Goal: Task Accomplishment & Management: Manage account settings

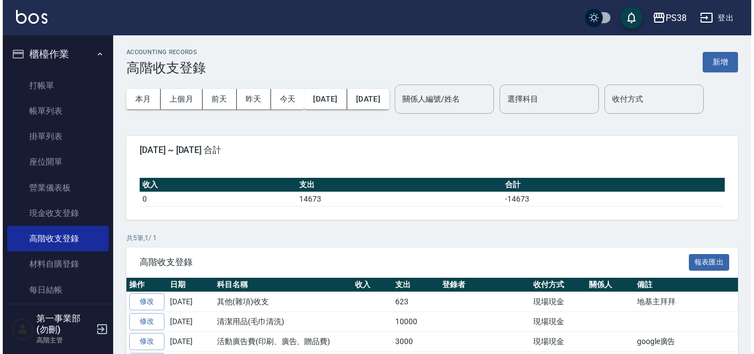
scroll to position [80, 0]
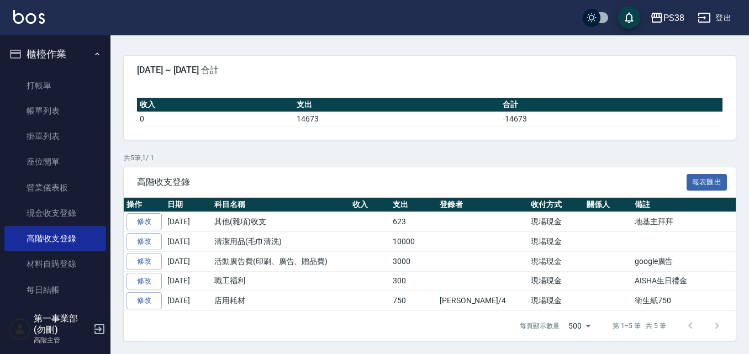
click at [677, 20] on div "PS38" at bounding box center [673, 18] width 21 height 14
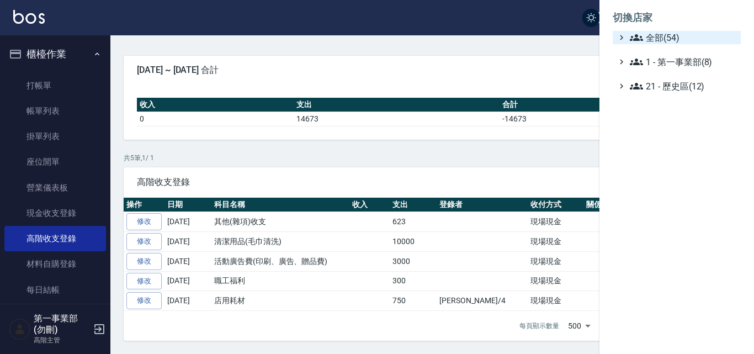
click at [661, 38] on span "全部(54)" at bounding box center [683, 37] width 107 height 13
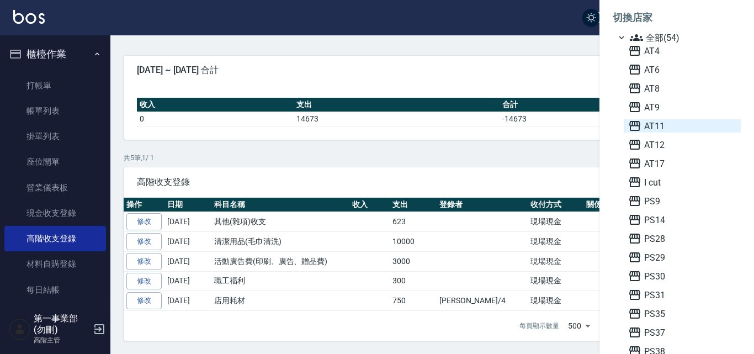
click at [661, 129] on span "AT11" at bounding box center [683, 125] width 108 height 13
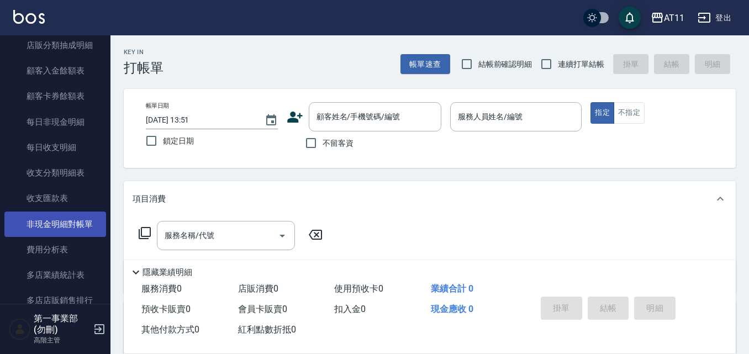
scroll to position [939, 0]
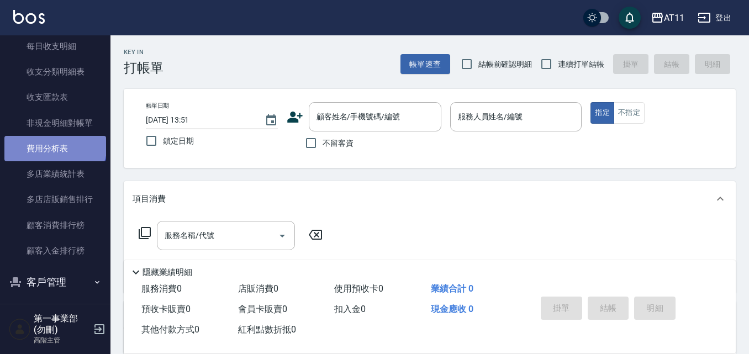
click at [54, 145] on link "費用分析表" at bounding box center [55, 148] width 102 height 25
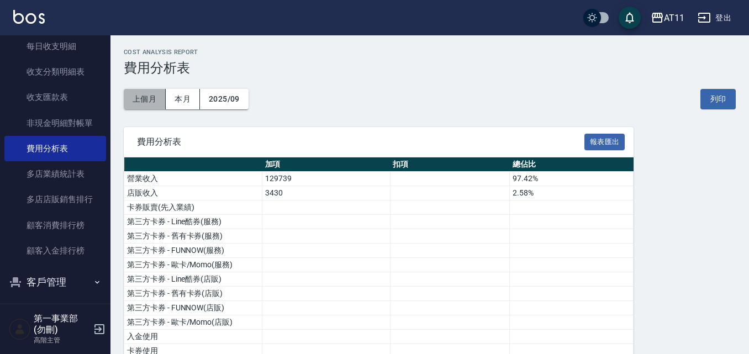
click at [146, 96] on button "上個月" at bounding box center [145, 99] width 42 height 20
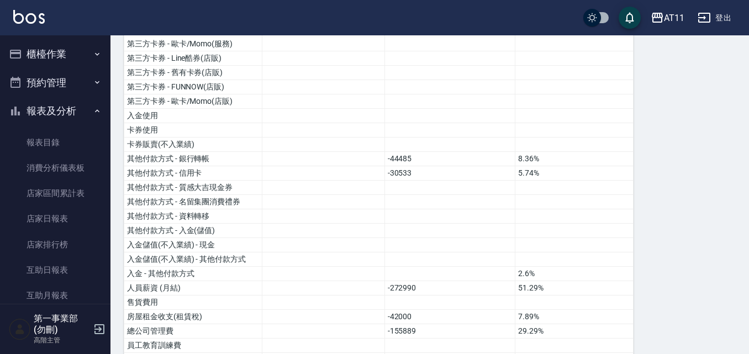
click at [64, 59] on button "櫃檯作業" at bounding box center [55, 54] width 102 height 29
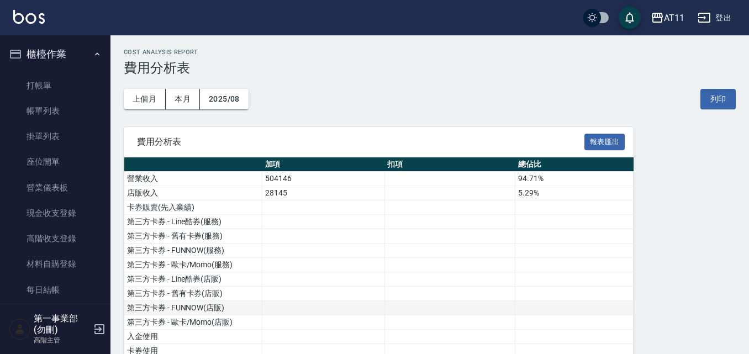
click at [729, 97] on button "列印" at bounding box center [717, 99] width 35 height 20
click at [675, 15] on div "AT11" at bounding box center [674, 18] width 20 height 14
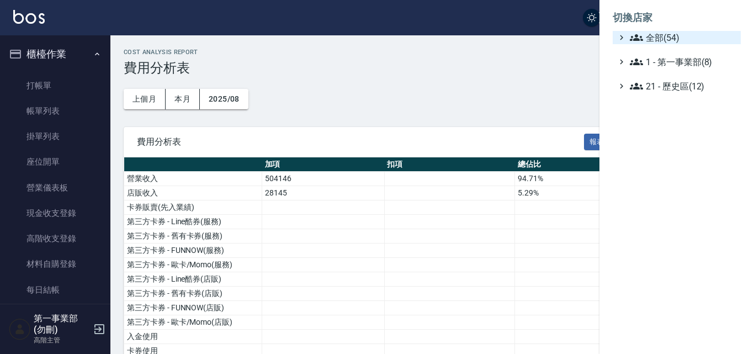
click at [675, 34] on span "全部(54)" at bounding box center [683, 37] width 107 height 13
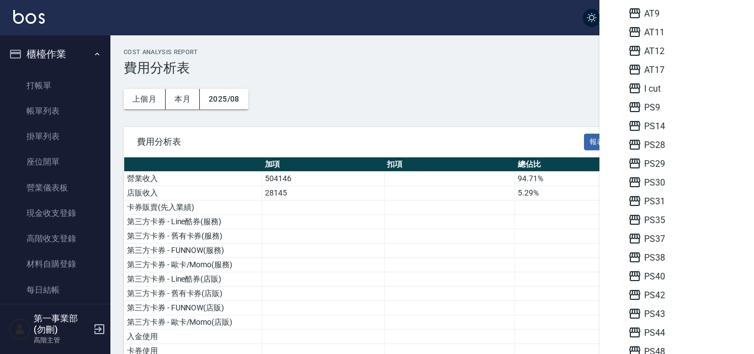
scroll to position [110, 0]
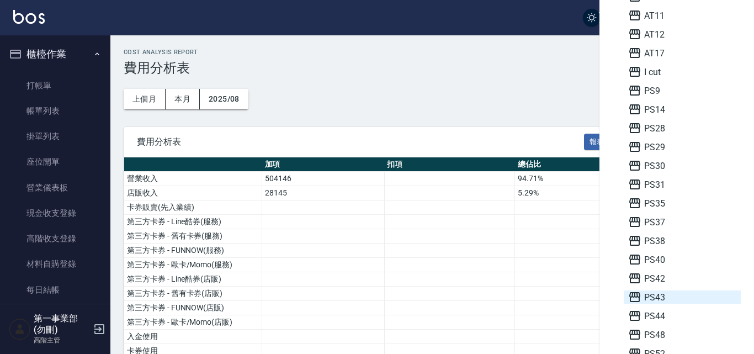
click at [673, 299] on span "PS43" at bounding box center [683, 297] width 108 height 13
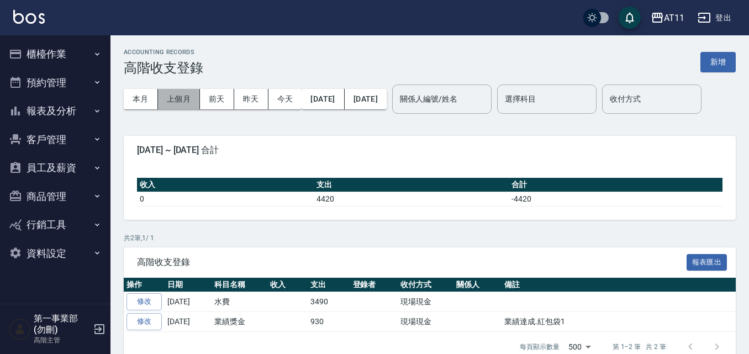
click at [170, 102] on button "上個月" at bounding box center [179, 99] width 42 height 20
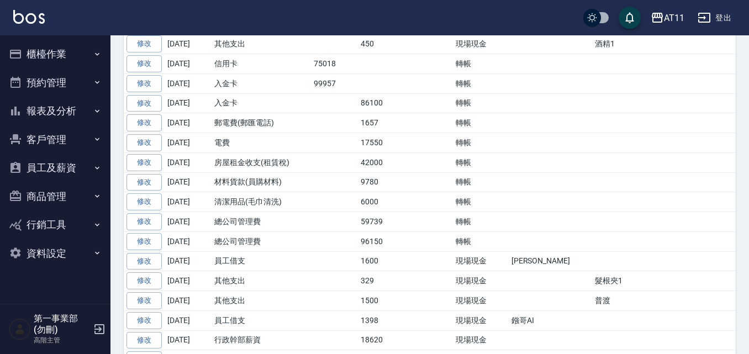
scroll to position [276, 0]
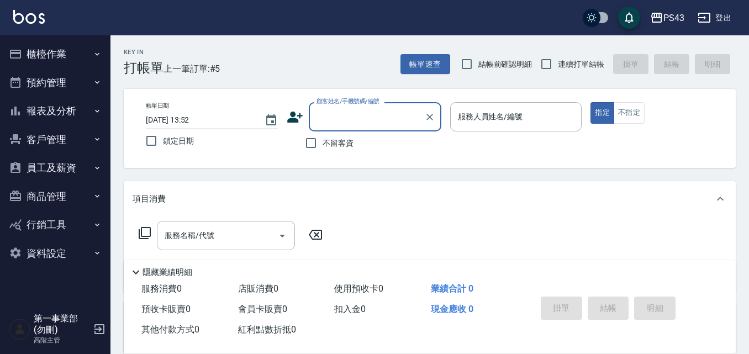
click at [64, 56] on button "櫃檯作業" at bounding box center [55, 54] width 102 height 29
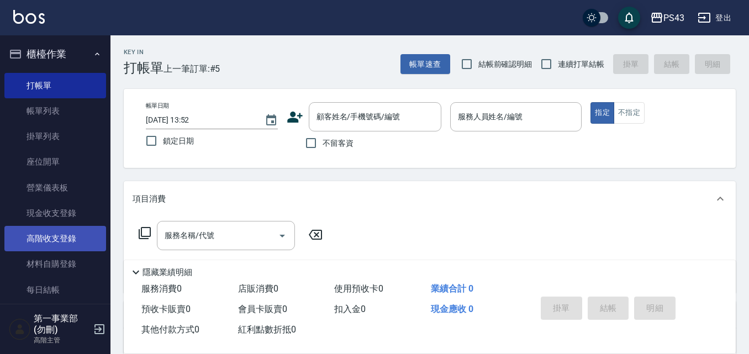
click at [77, 236] on link "高階收支登錄" at bounding box center [55, 238] width 102 height 25
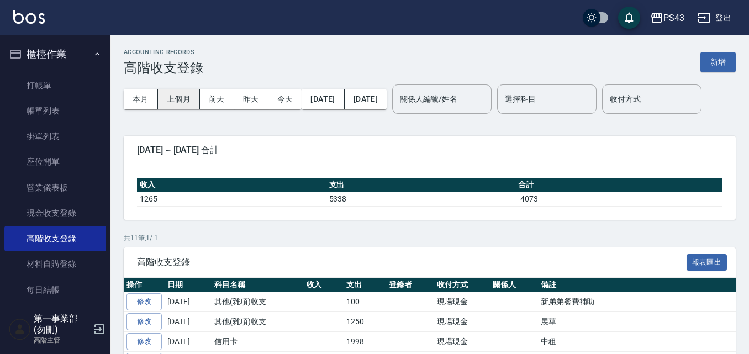
click at [188, 92] on button "上個月" at bounding box center [179, 99] width 42 height 20
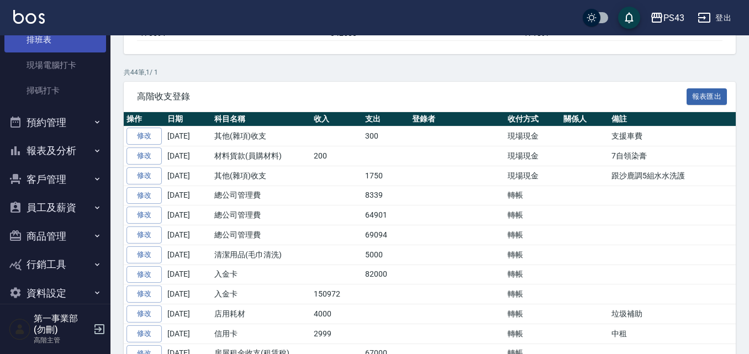
scroll to position [276, 0]
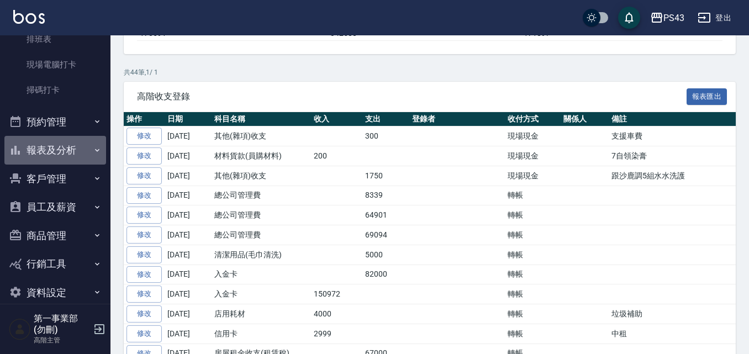
click at [77, 154] on button "報表及分析" at bounding box center [55, 150] width 102 height 29
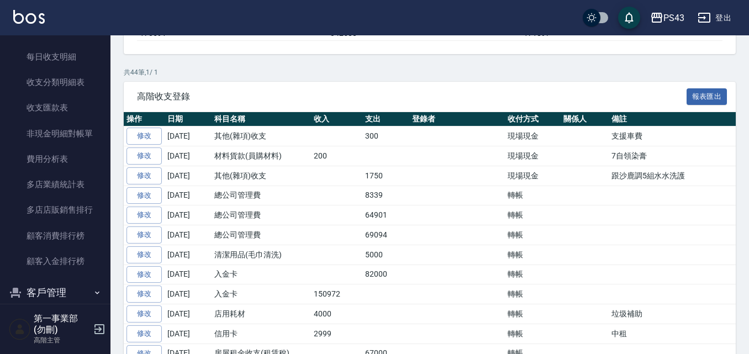
scroll to position [1326, 0]
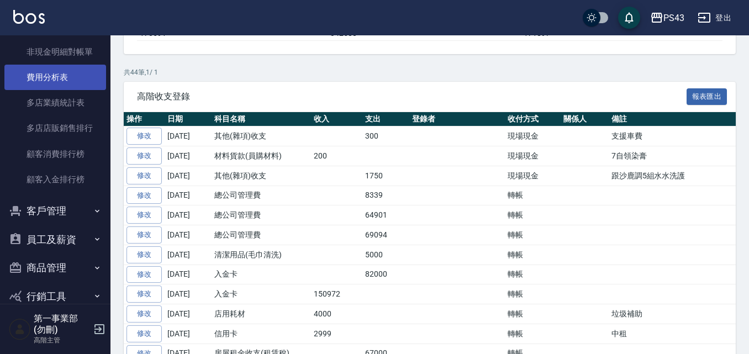
click at [64, 77] on link "費用分析表" at bounding box center [55, 77] width 102 height 25
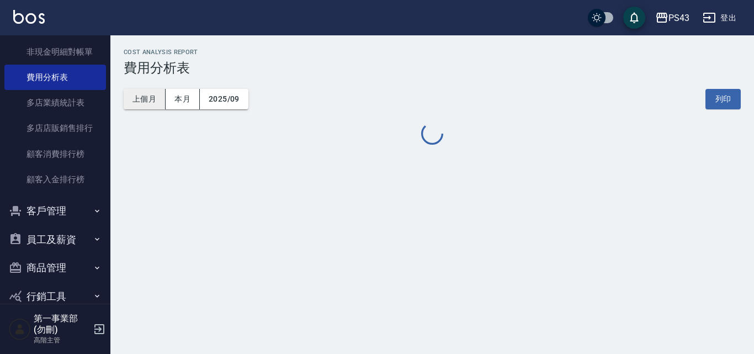
click at [145, 100] on button "上個月" at bounding box center [145, 99] width 42 height 20
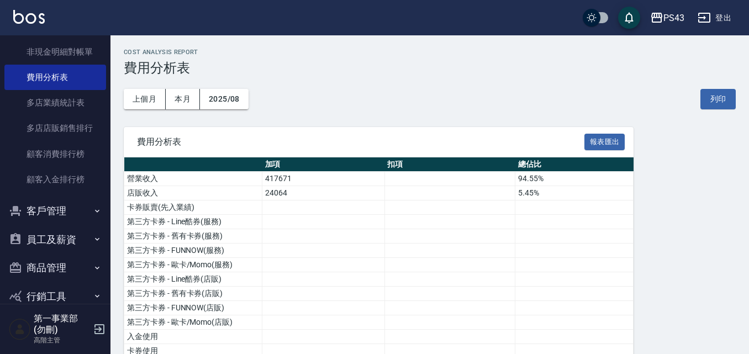
click at [714, 111] on div "上個月 本月 2025/08 列印" at bounding box center [430, 99] width 612 height 47
click at [711, 104] on button "列印" at bounding box center [717, 99] width 35 height 20
click at [666, 19] on div "PS43" at bounding box center [673, 18] width 21 height 14
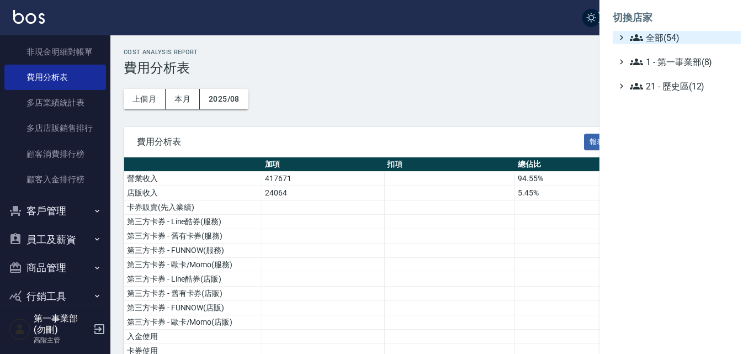
click at [667, 40] on span "全部(54)" at bounding box center [683, 37] width 107 height 13
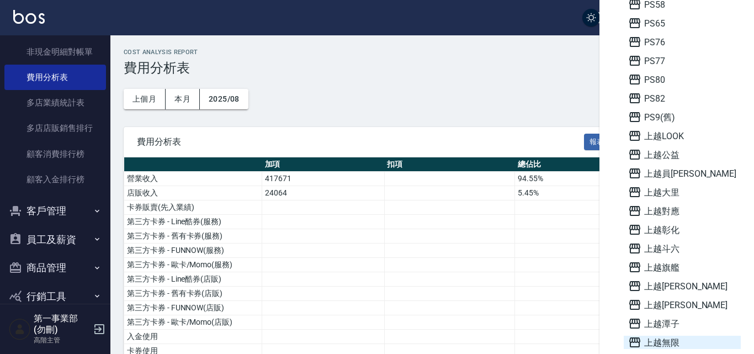
scroll to position [552, 0]
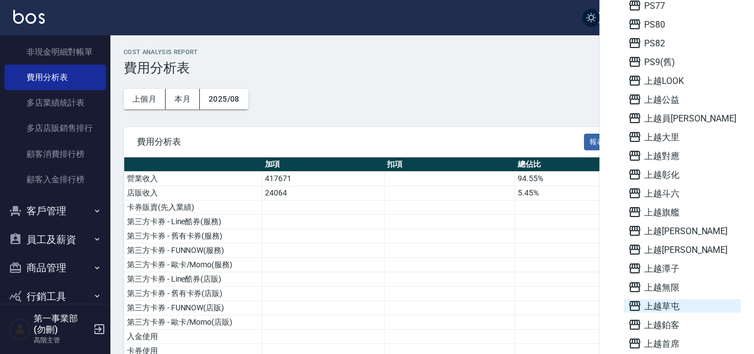
click at [679, 308] on span "上越草屯" at bounding box center [683, 305] width 108 height 13
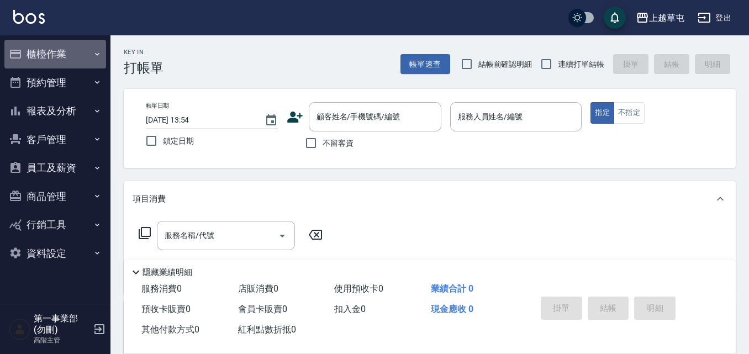
click at [69, 56] on button "櫃檯作業" at bounding box center [55, 54] width 102 height 29
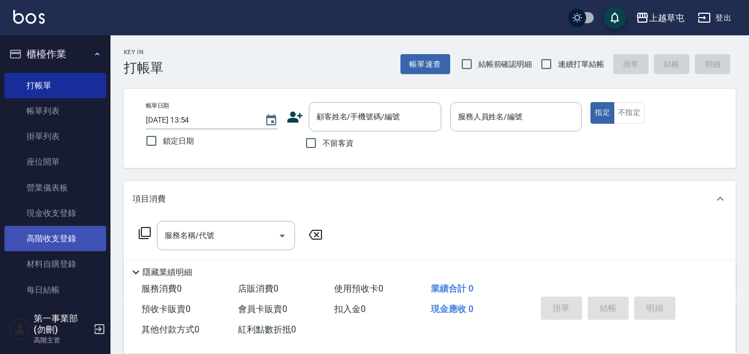
click at [67, 244] on link "高階收支登錄" at bounding box center [55, 238] width 102 height 25
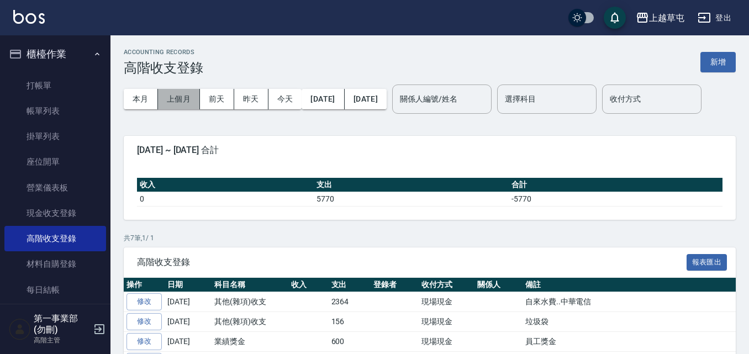
click at [174, 103] on button "上個月" at bounding box center [179, 99] width 42 height 20
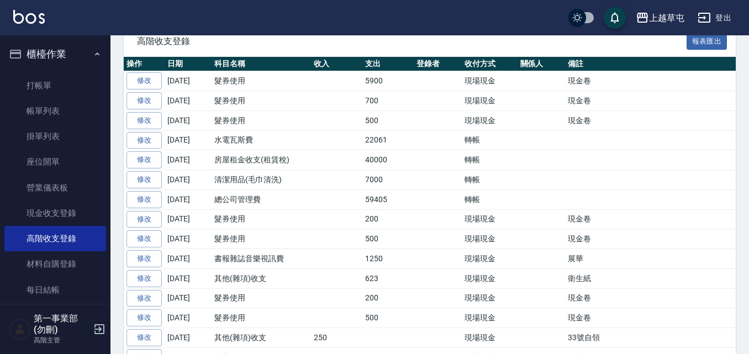
scroll to position [276, 0]
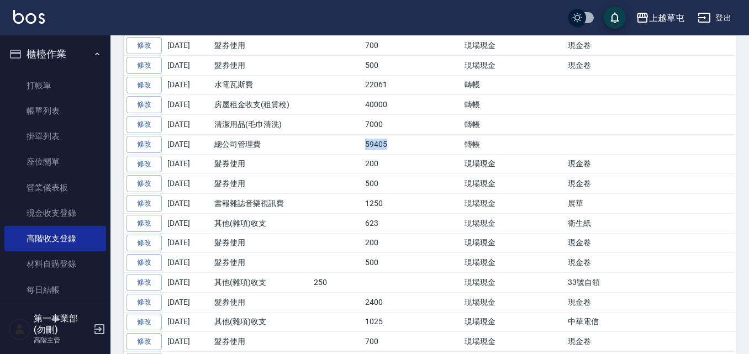
drag, startPoint x: 357, startPoint y: 178, endPoint x: 400, endPoint y: 176, distance: 43.1
click at [400, 154] on tr "修改 2025-08-29 總公司管理費 59405 轉帳" at bounding box center [483, 144] width 718 height 20
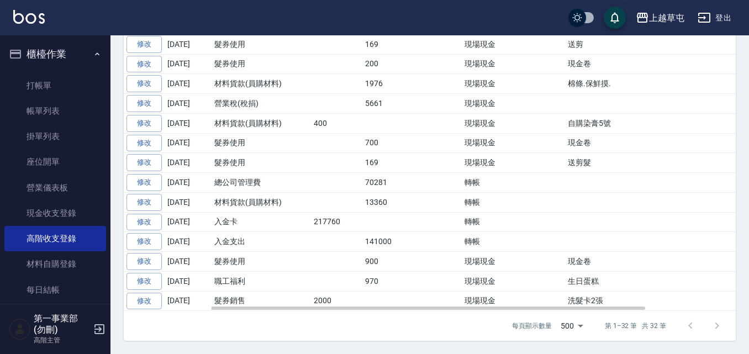
scroll to position [648, 0]
drag, startPoint x: 399, startPoint y: 184, endPoint x: 352, endPoint y: 185, distance: 47.5
click at [352, 185] on tr "修改 2025-08-02 總公司管理費 70281 轉帳" at bounding box center [483, 183] width 718 height 20
click at [382, 186] on td "70281" at bounding box center [387, 183] width 51 height 20
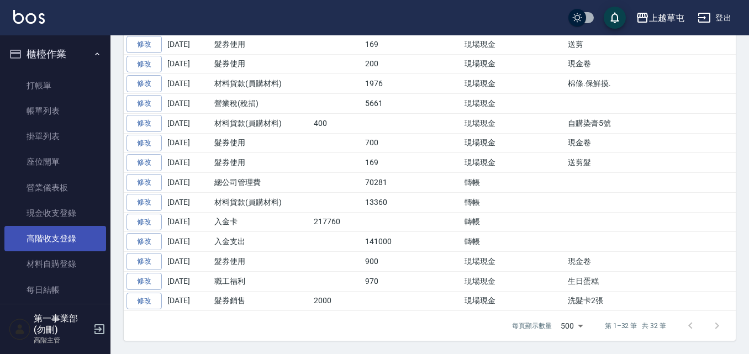
scroll to position [221, 0]
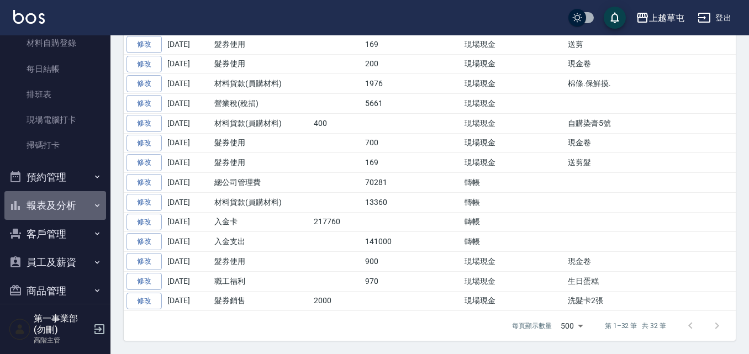
click at [75, 212] on button "報表及分析" at bounding box center [55, 205] width 102 height 29
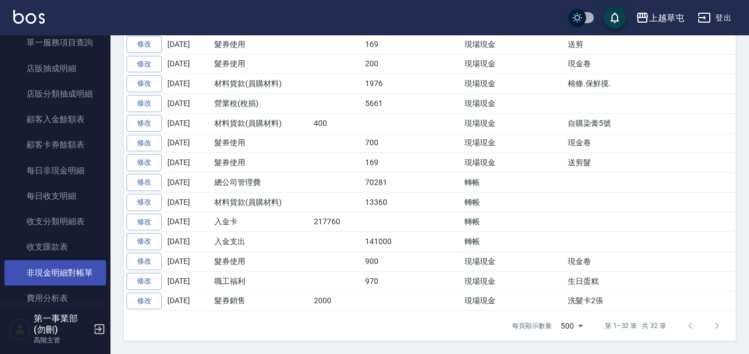
scroll to position [1160, 0]
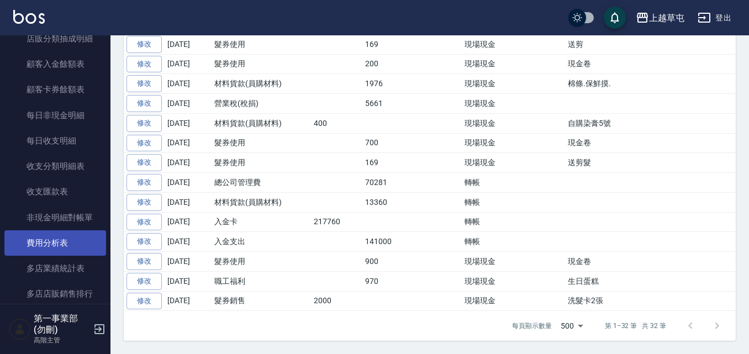
click at [71, 245] on link "費用分析表" at bounding box center [55, 242] width 102 height 25
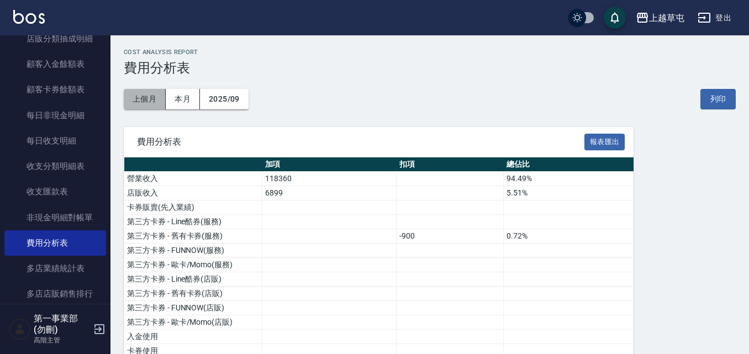
click at [154, 104] on button "上個月" at bounding box center [145, 99] width 42 height 20
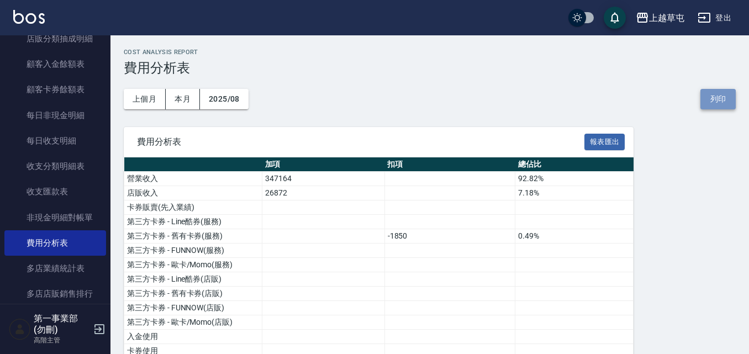
click at [717, 100] on button "列印" at bounding box center [717, 99] width 35 height 20
click at [654, 15] on div "上越草屯" at bounding box center [666, 18] width 35 height 14
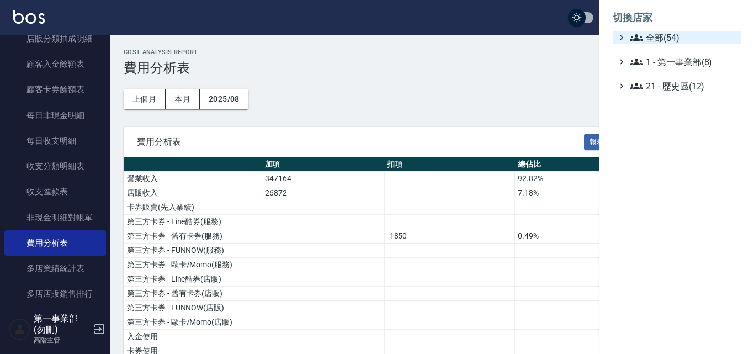
click at [663, 41] on span "全部(54)" at bounding box center [683, 37] width 107 height 13
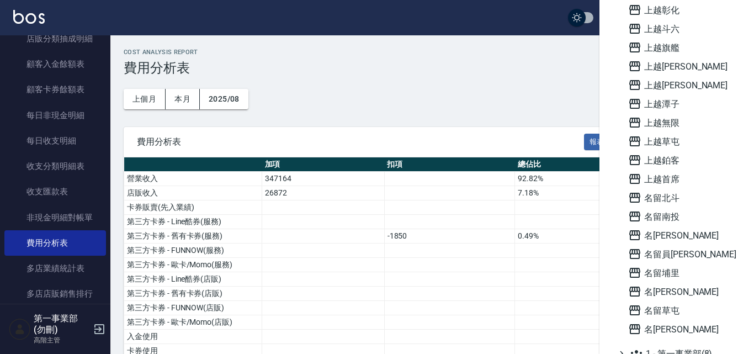
scroll to position [718, 0]
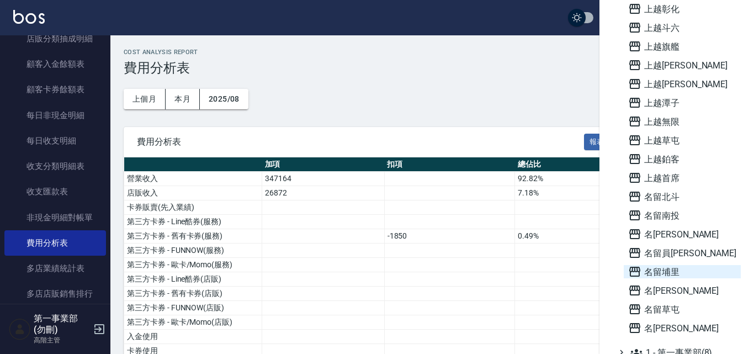
click at [674, 276] on span "名留埔里" at bounding box center [683, 271] width 108 height 13
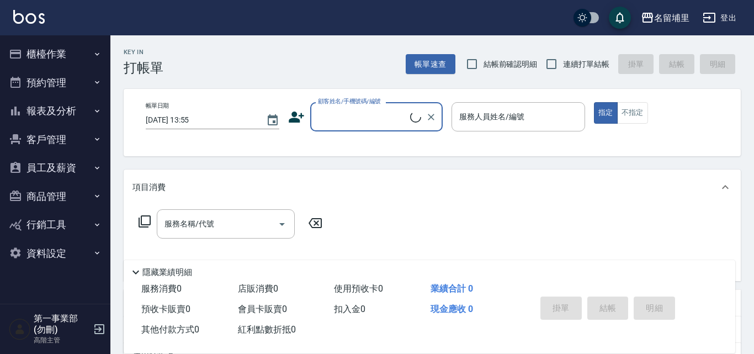
click at [81, 112] on button "報表及分析" at bounding box center [55, 111] width 102 height 29
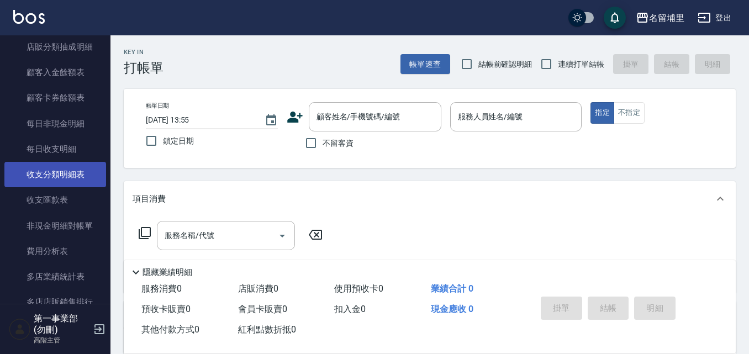
scroll to position [939, 0]
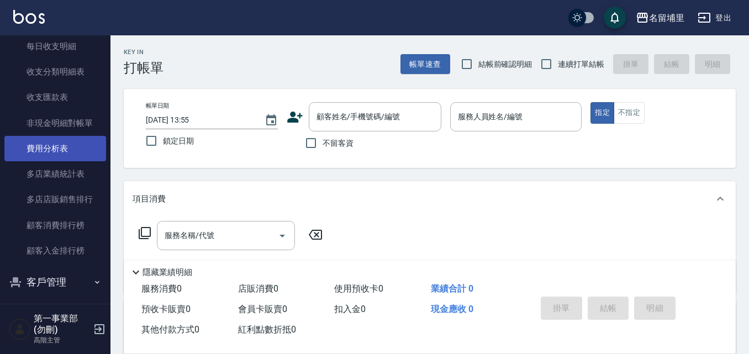
click at [68, 159] on link "費用分析表" at bounding box center [55, 148] width 102 height 25
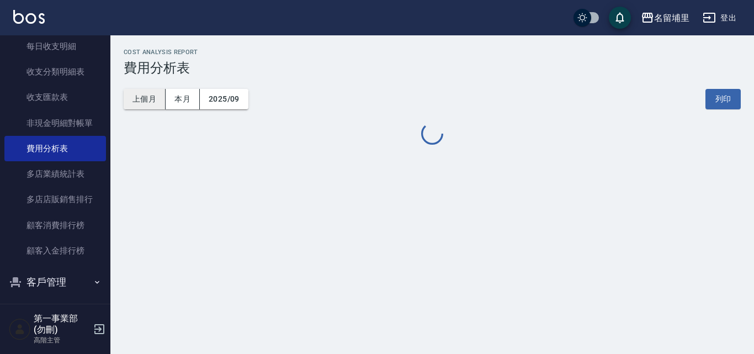
click at [147, 98] on button "上個月" at bounding box center [145, 99] width 42 height 20
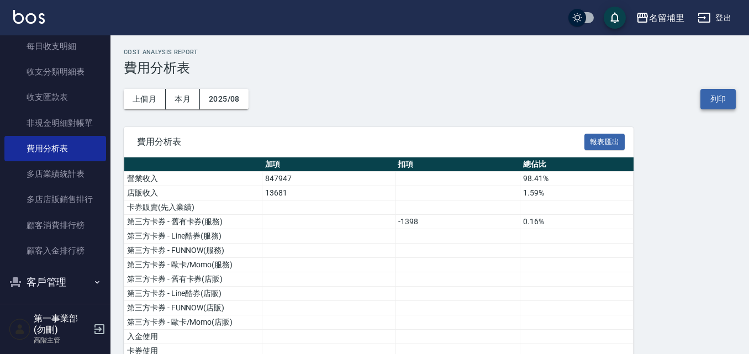
click at [716, 102] on button "列印" at bounding box center [717, 99] width 35 height 20
click at [664, 14] on div "名留埔里" at bounding box center [666, 18] width 35 height 14
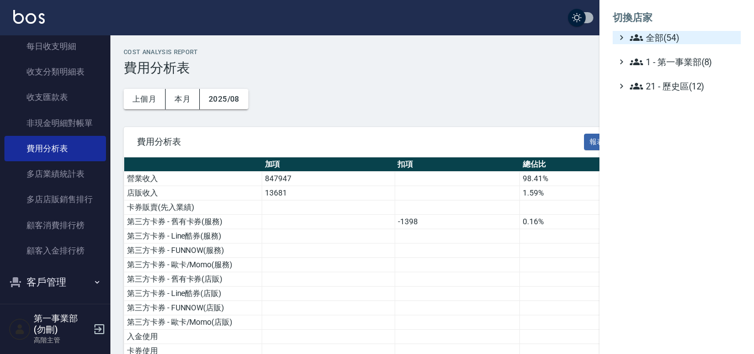
click at [678, 35] on span "全部(54)" at bounding box center [683, 37] width 107 height 13
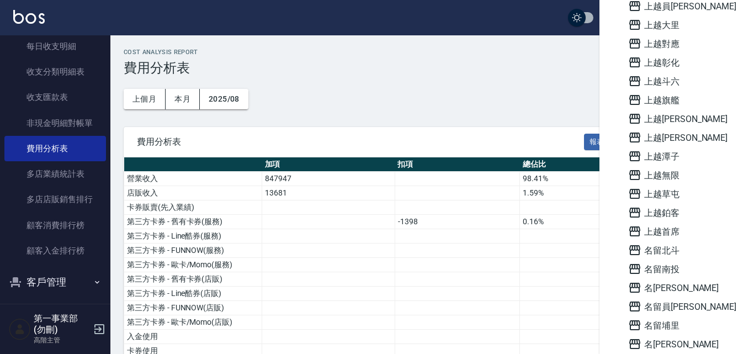
scroll to position [752, 0]
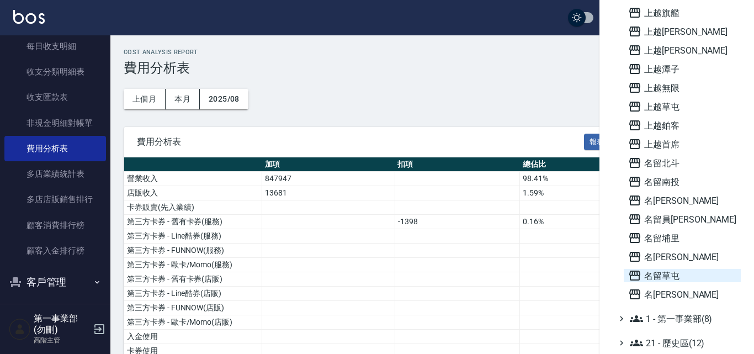
click at [679, 280] on span "名留草屯" at bounding box center [683, 275] width 108 height 13
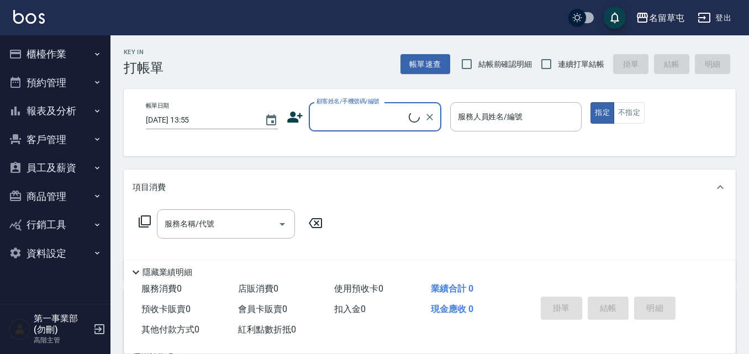
click at [88, 110] on button "報表及分析" at bounding box center [55, 111] width 102 height 29
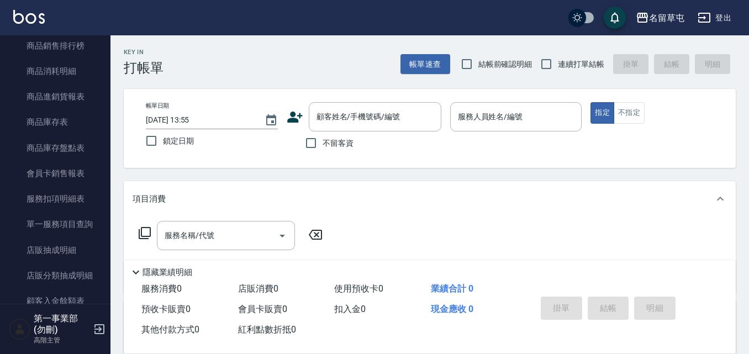
scroll to position [994, 0]
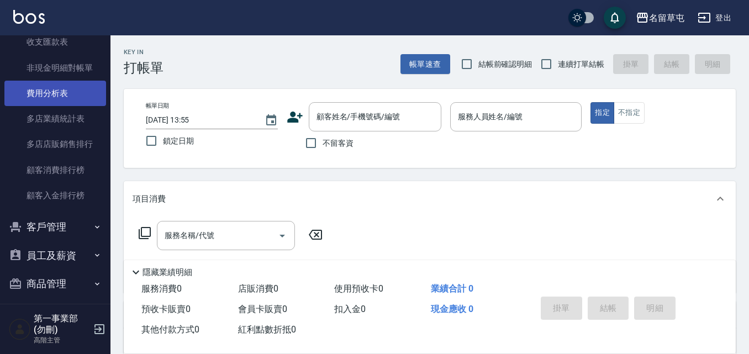
click at [82, 93] on link "費用分析表" at bounding box center [55, 93] width 102 height 25
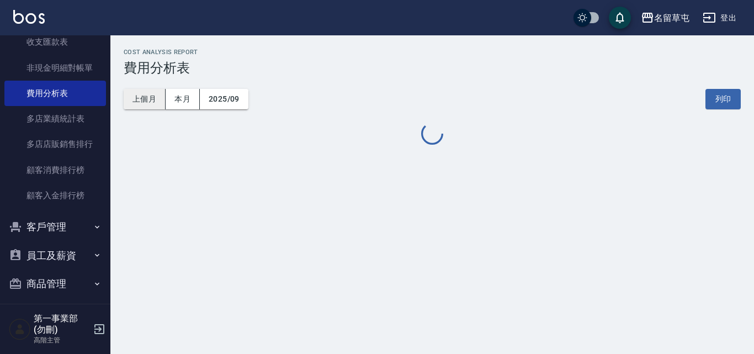
click at [151, 99] on button "上個月" at bounding box center [145, 99] width 42 height 20
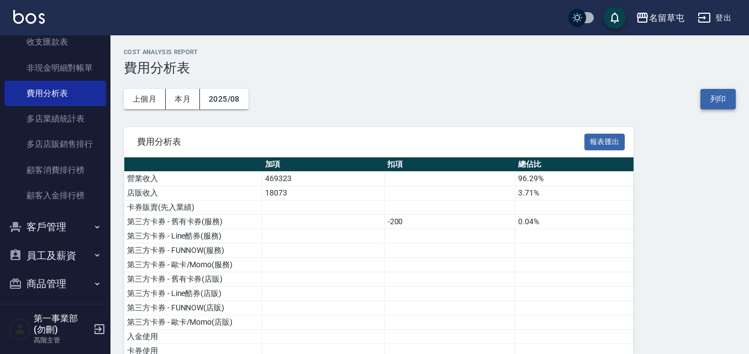
click at [720, 101] on button "列印" at bounding box center [717, 99] width 35 height 20
click at [661, 22] on div "名留草屯" at bounding box center [666, 18] width 35 height 14
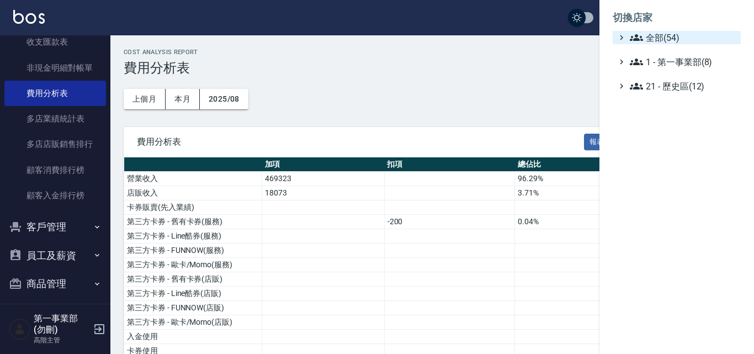
click at [661, 38] on span "全部(54)" at bounding box center [683, 37] width 107 height 13
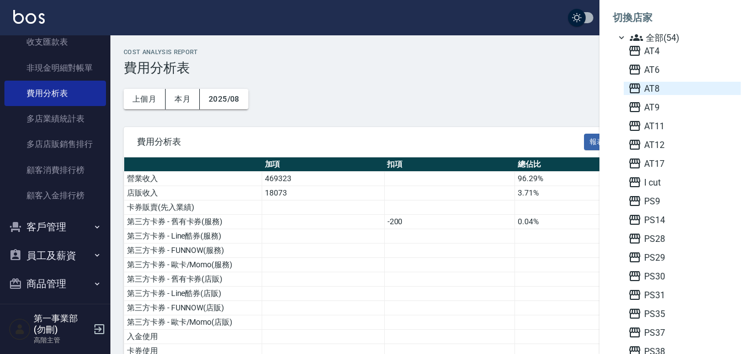
click at [664, 90] on span "AT8" at bounding box center [683, 88] width 108 height 13
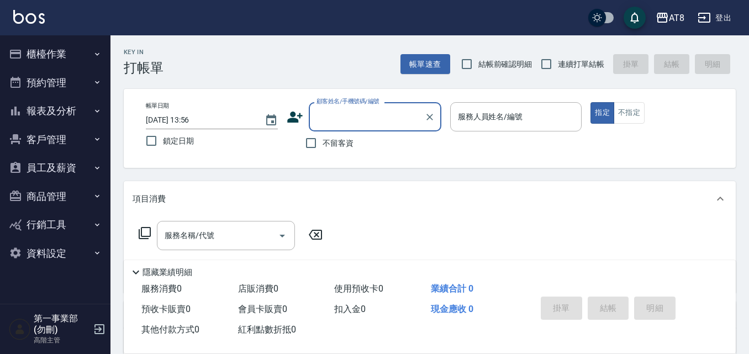
click at [88, 59] on button "櫃檯作業" at bounding box center [55, 54] width 102 height 29
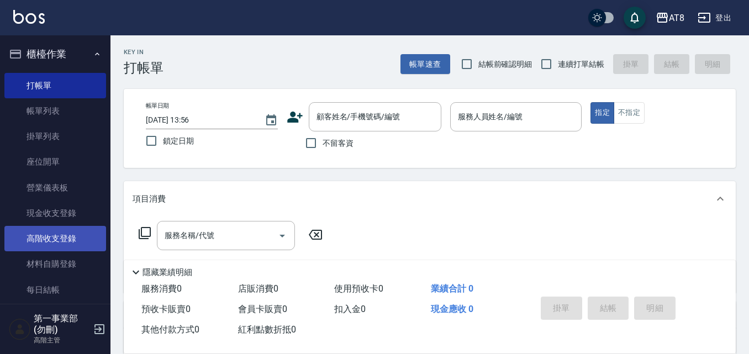
click at [64, 245] on link "高階收支登錄" at bounding box center [55, 238] width 102 height 25
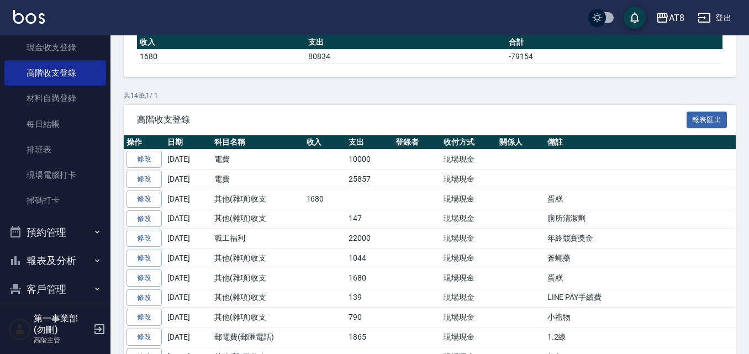
scroll to position [17, 0]
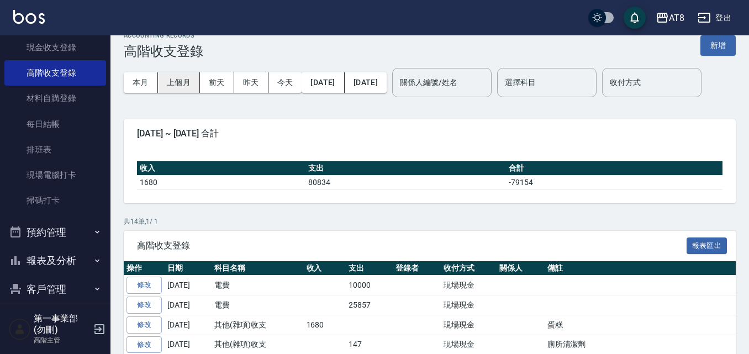
click at [181, 86] on button "上個月" at bounding box center [179, 82] width 42 height 20
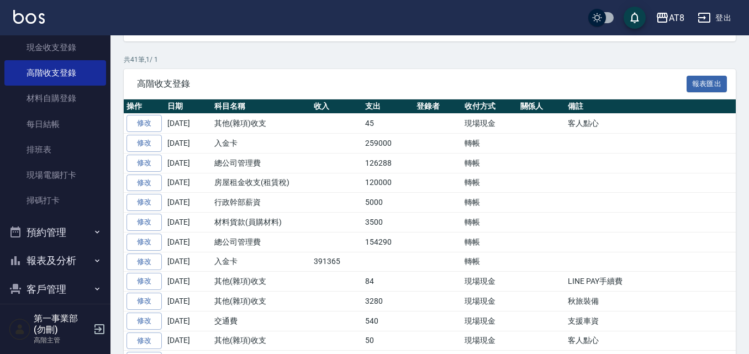
scroll to position [331, 0]
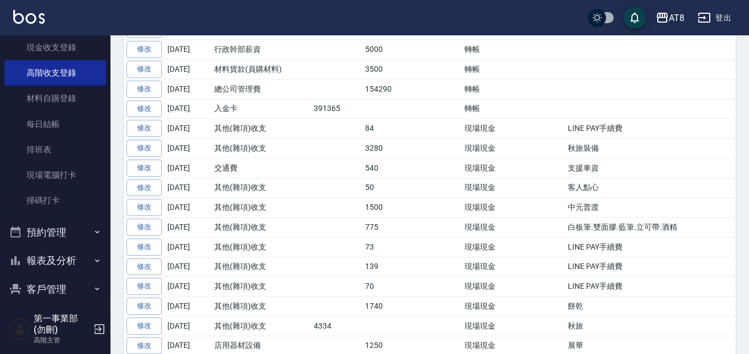
click at [77, 261] on button "報表及分析" at bounding box center [55, 260] width 102 height 29
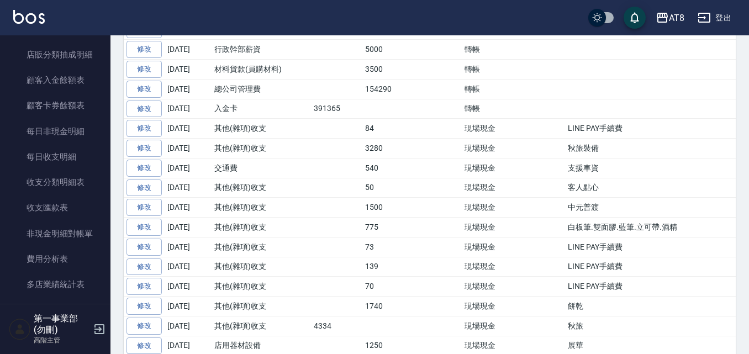
scroll to position [1215, 0]
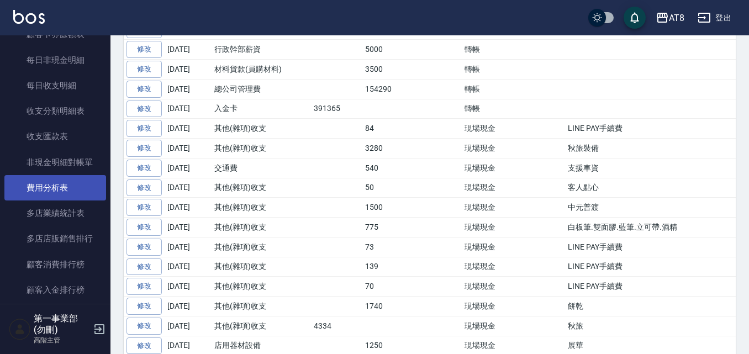
click at [82, 194] on link "費用分析表" at bounding box center [55, 187] width 102 height 25
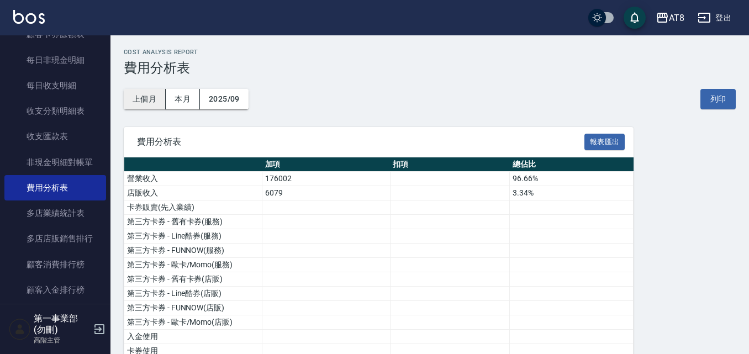
click at [149, 97] on button "上個月" at bounding box center [145, 99] width 42 height 20
click at [710, 94] on button "列印" at bounding box center [717, 99] width 35 height 20
click at [684, 18] on div "AT8" at bounding box center [676, 18] width 15 height 14
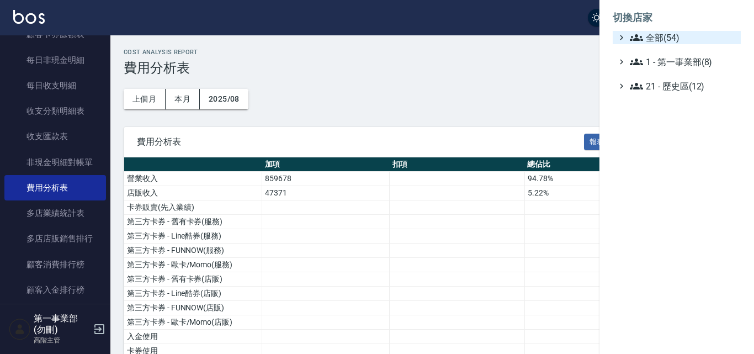
click at [668, 40] on span "全部(54)" at bounding box center [683, 37] width 107 height 13
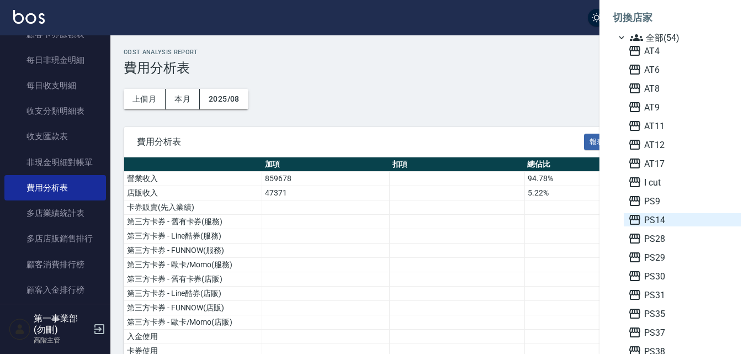
click at [660, 215] on span "PS14" at bounding box center [683, 219] width 108 height 13
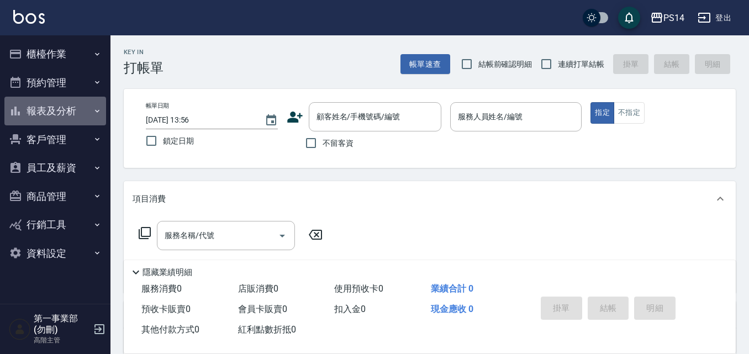
click at [87, 109] on button "報表及分析" at bounding box center [55, 111] width 102 height 29
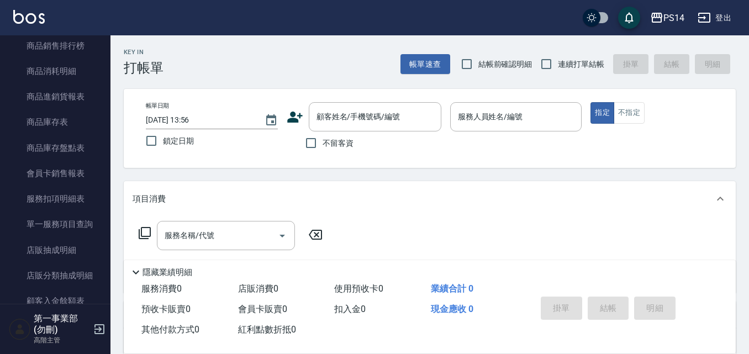
scroll to position [994, 0]
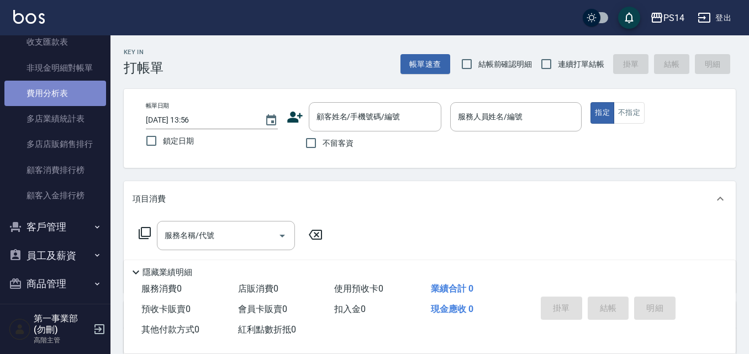
click at [65, 97] on link "費用分析表" at bounding box center [55, 93] width 102 height 25
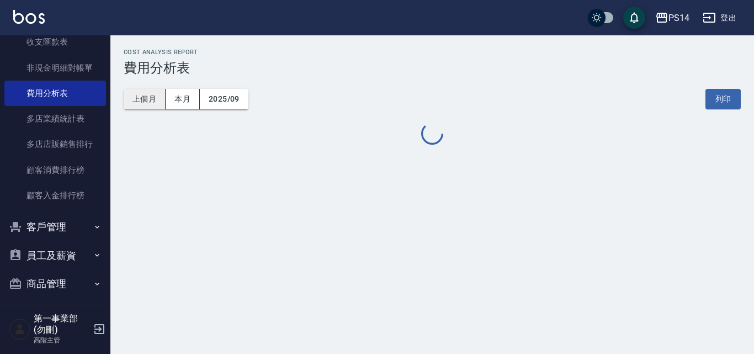
click at [153, 97] on button "上個月" at bounding box center [145, 99] width 42 height 20
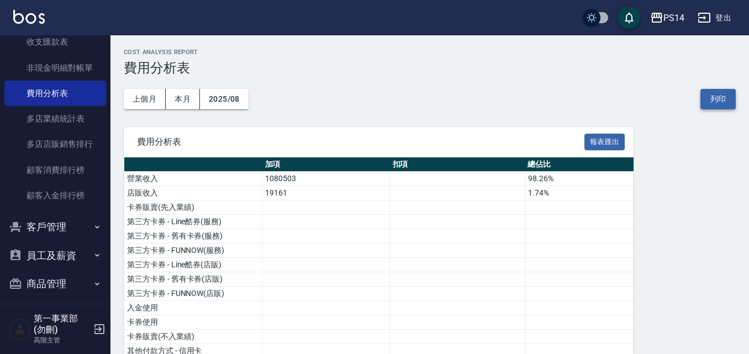
click at [721, 102] on button "列印" at bounding box center [717, 99] width 35 height 20
click at [667, 14] on div "PS14" at bounding box center [673, 18] width 21 height 14
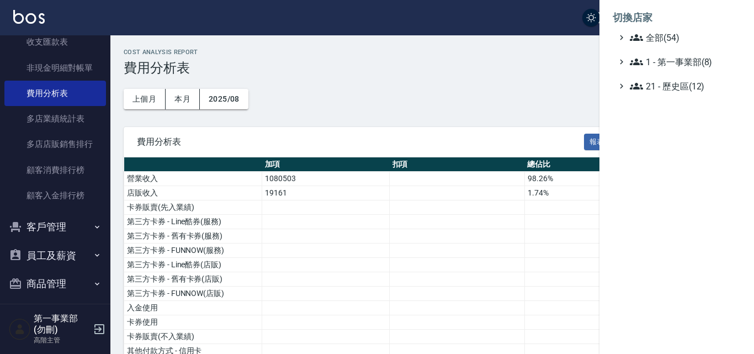
click at [668, 24] on li "切換店家" at bounding box center [677, 17] width 128 height 27
click at [677, 46] on ul "全部(54) 1 - 第一事業部(8) 21 - 歷史區(12)" at bounding box center [677, 62] width 128 height 62
click at [671, 38] on span "全部(54)" at bounding box center [683, 37] width 107 height 13
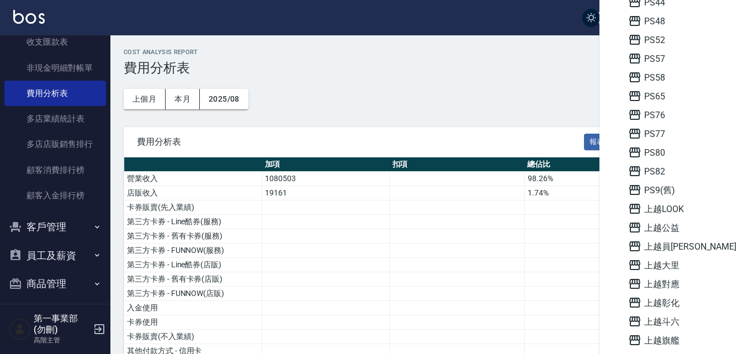
scroll to position [442, 0]
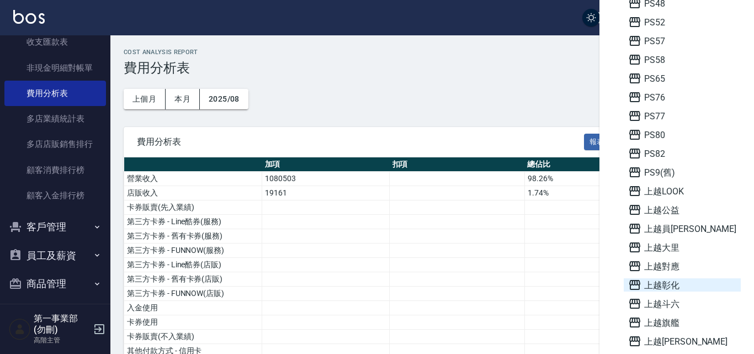
click at [668, 284] on span "上越彰化" at bounding box center [683, 284] width 108 height 13
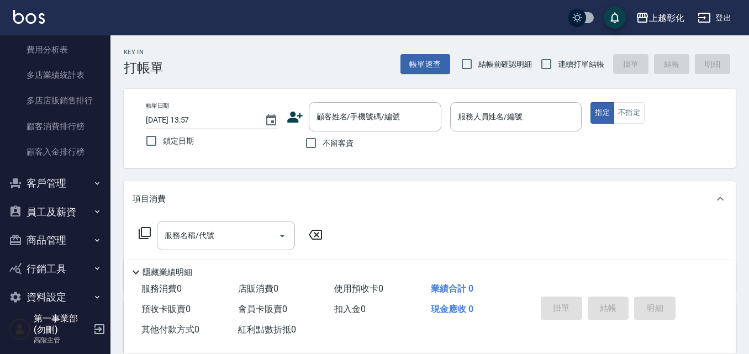
scroll to position [1049, 0]
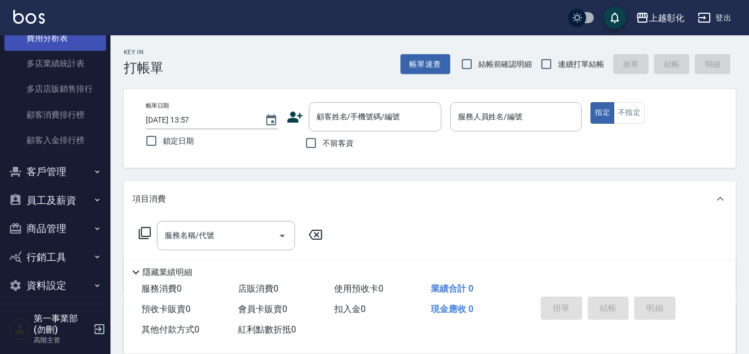
click at [67, 41] on link "費用分析表" at bounding box center [55, 37] width 102 height 25
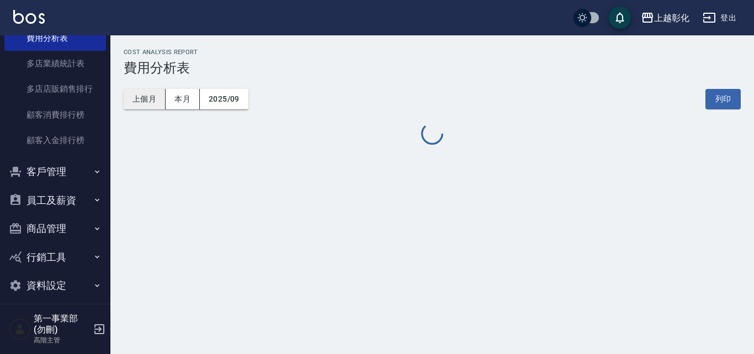
click at [144, 102] on button "上個月" at bounding box center [145, 99] width 42 height 20
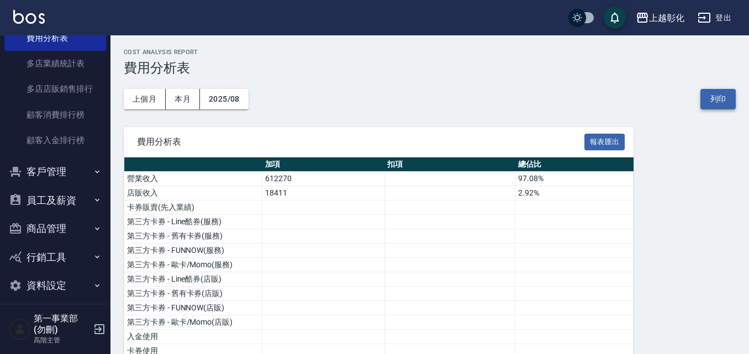
click at [722, 105] on button "列印" at bounding box center [717, 99] width 35 height 20
click at [674, 17] on div "上越彰化" at bounding box center [666, 18] width 35 height 14
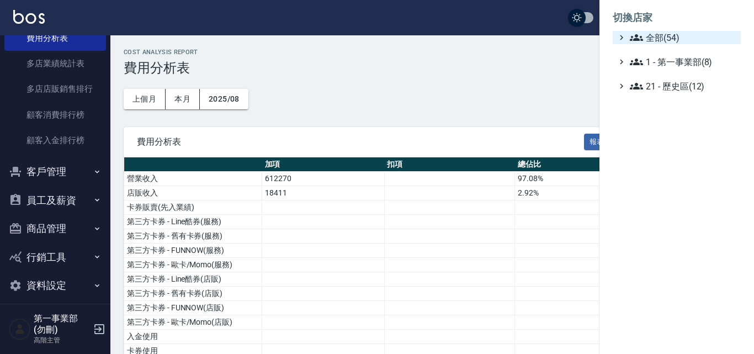
click at [671, 38] on span "全部(54)" at bounding box center [683, 37] width 107 height 13
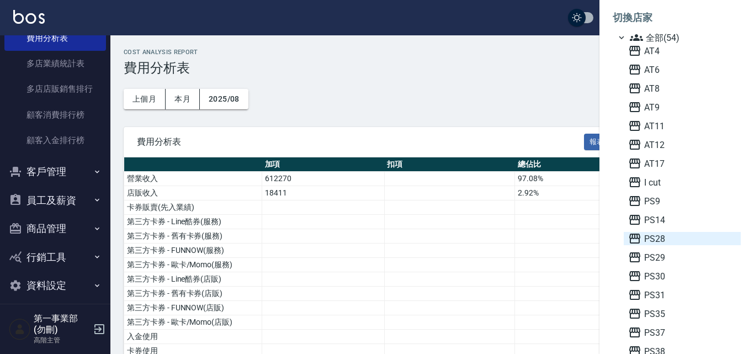
click at [662, 241] on span "PS28" at bounding box center [683, 238] width 108 height 13
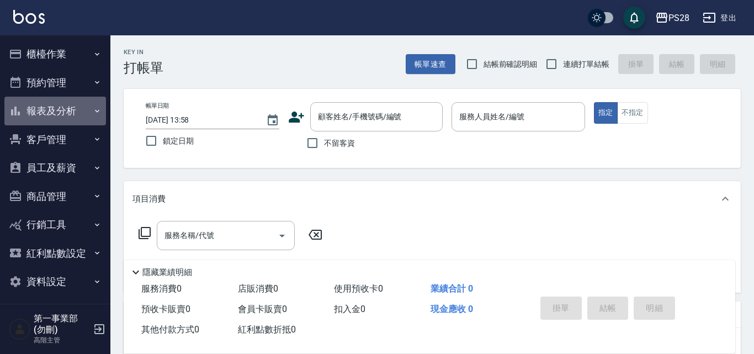
click at [78, 113] on button "報表及分析" at bounding box center [55, 111] width 102 height 29
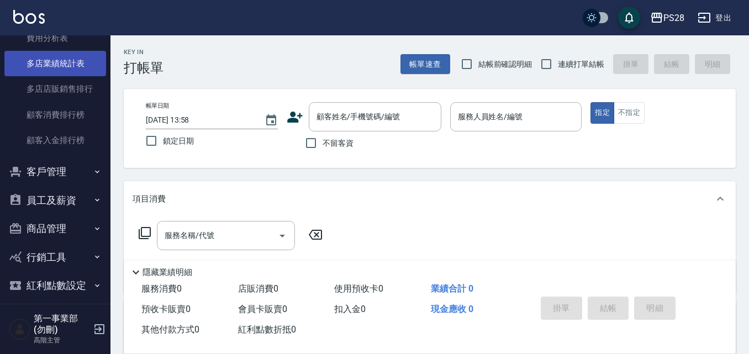
scroll to position [994, 0]
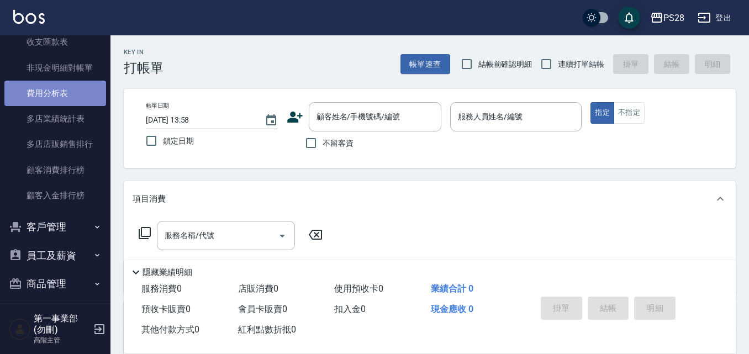
click at [73, 89] on link "費用分析表" at bounding box center [55, 93] width 102 height 25
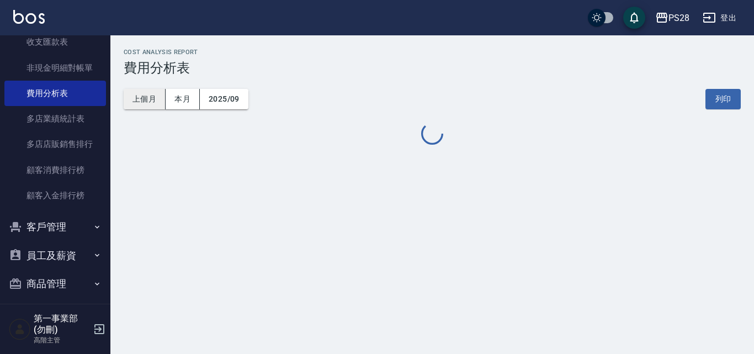
click at [153, 97] on button "上個月" at bounding box center [145, 99] width 42 height 20
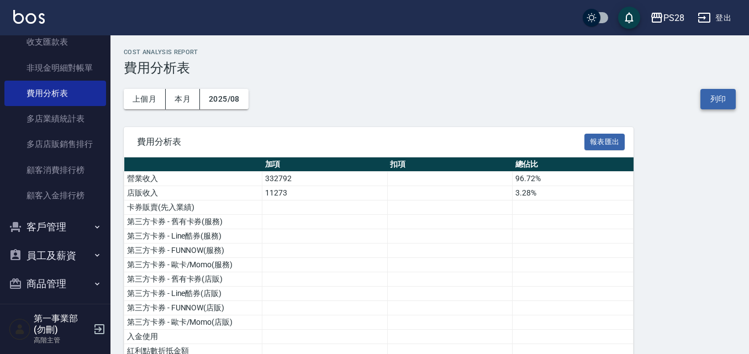
click at [727, 101] on button "列印" at bounding box center [717, 99] width 35 height 20
click at [678, 20] on div "PS28" at bounding box center [673, 18] width 21 height 14
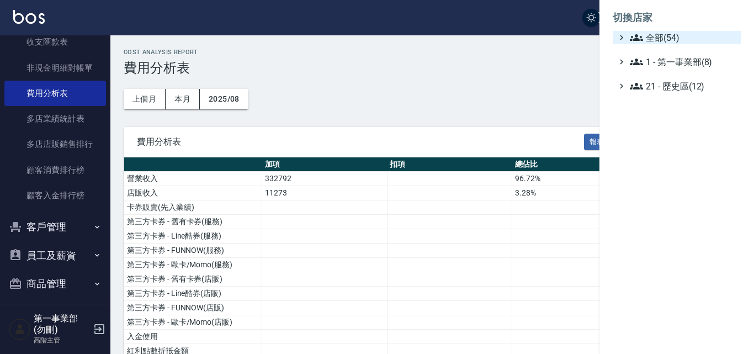
click at [676, 38] on span "全部(54)" at bounding box center [683, 37] width 107 height 13
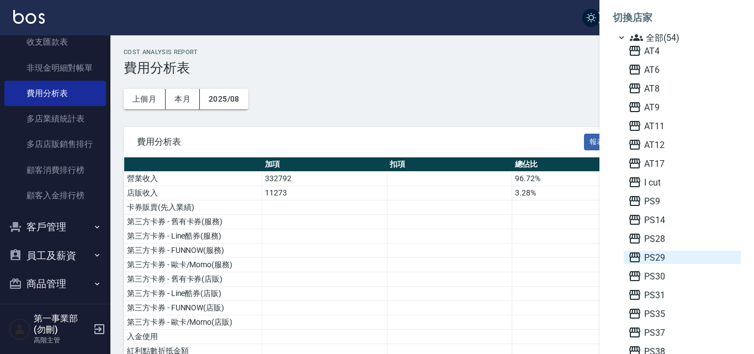
click at [668, 262] on span "PS29" at bounding box center [683, 257] width 108 height 13
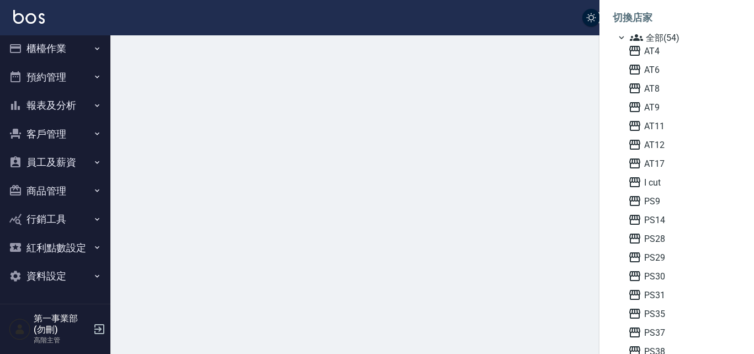
scroll to position [6, 0]
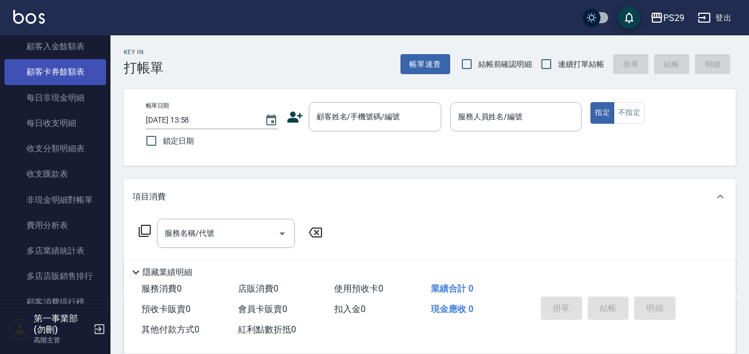
scroll to position [884, 0]
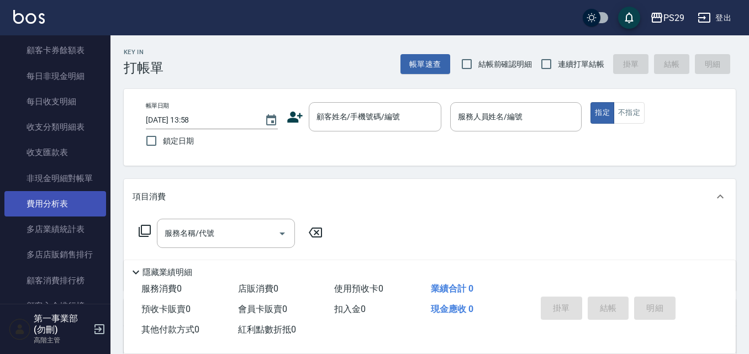
click at [73, 210] on link "費用分析表" at bounding box center [55, 203] width 102 height 25
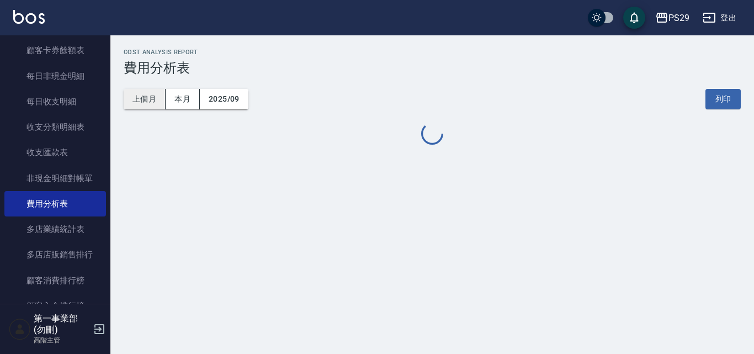
click at [155, 98] on button "上個月" at bounding box center [145, 99] width 42 height 20
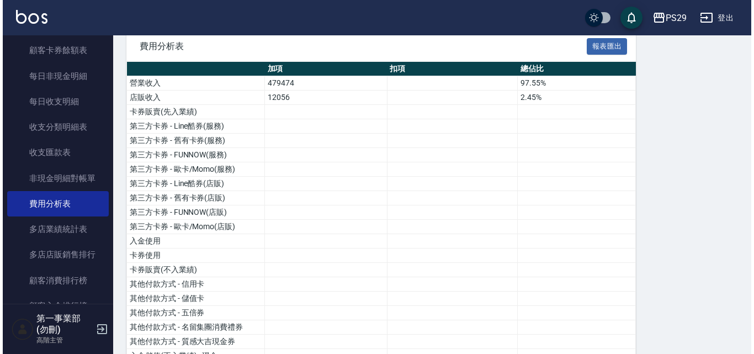
scroll to position [43, 0]
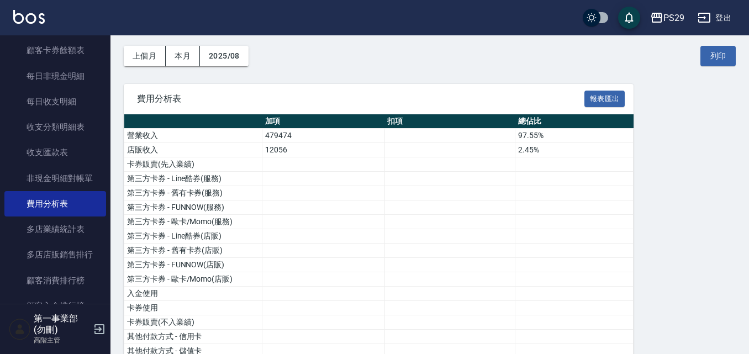
click at [717, 70] on div "上個月 本月 2025/08 列印" at bounding box center [430, 56] width 612 height 47
click at [717, 61] on button "列印" at bounding box center [717, 56] width 35 height 20
click at [672, 18] on div "PS29" at bounding box center [673, 18] width 21 height 14
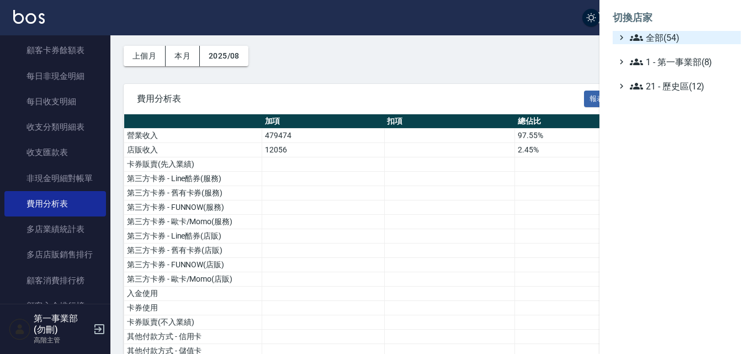
click at [671, 38] on span "全部(54)" at bounding box center [683, 37] width 107 height 13
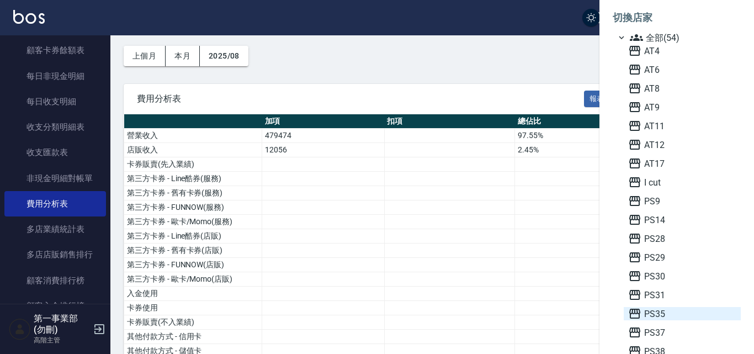
click at [680, 315] on span "PS35" at bounding box center [683, 313] width 108 height 13
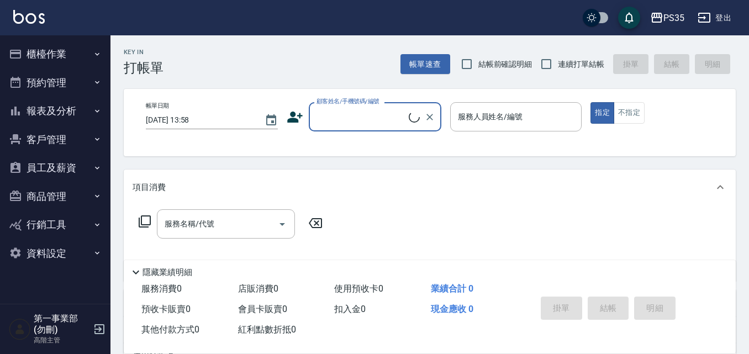
click at [64, 112] on button "報表及分析" at bounding box center [55, 111] width 102 height 29
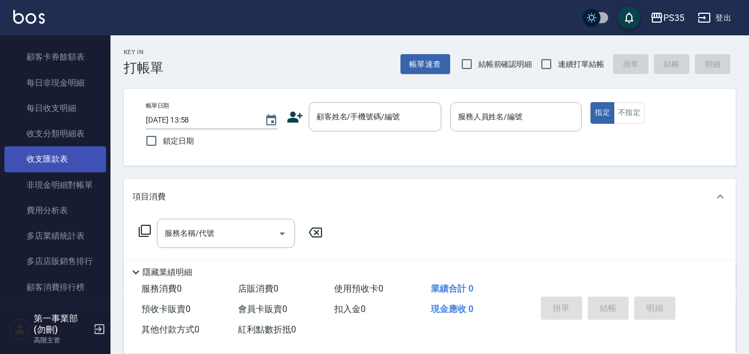
scroll to position [884, 0]
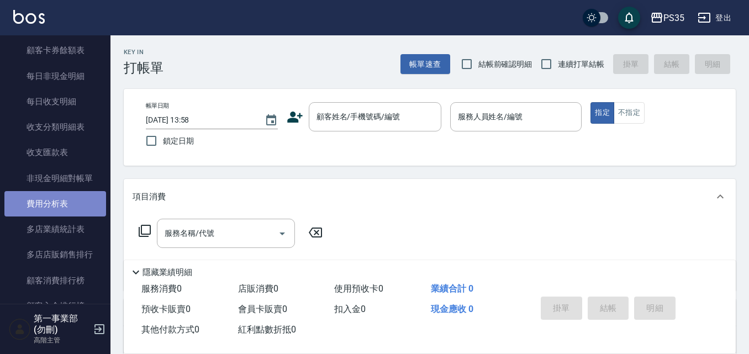
click at [74, 211] on link "費用分析表" at bounding box center [55, 203] width 102 height 25
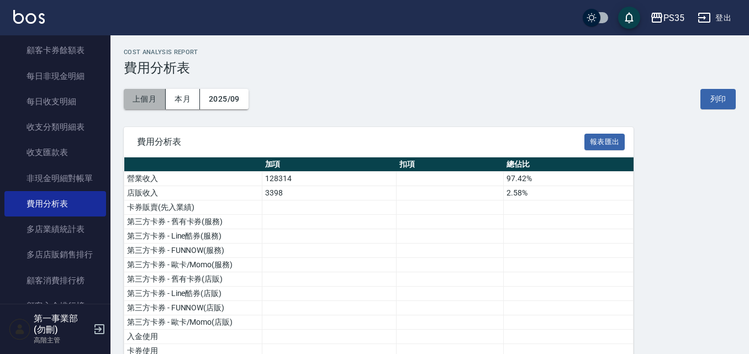
click at [154, 96] on button "上個月" at bounding box center [145, 99] width 42 height 20
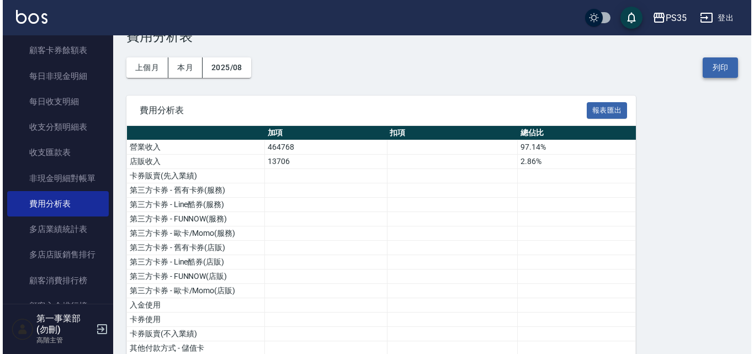
scroll to position [29, 0]
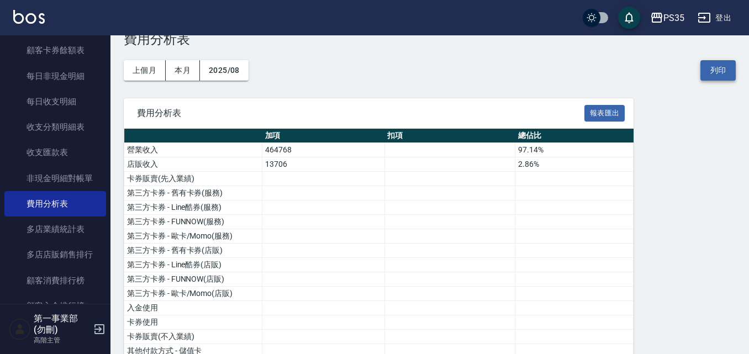
click at [726, 67] on button "列印" at bounding box center [717, 70] width 35 height 20
click at [674, 19] on div "PS35" at bounding box center [673, 18] width 21 height 14
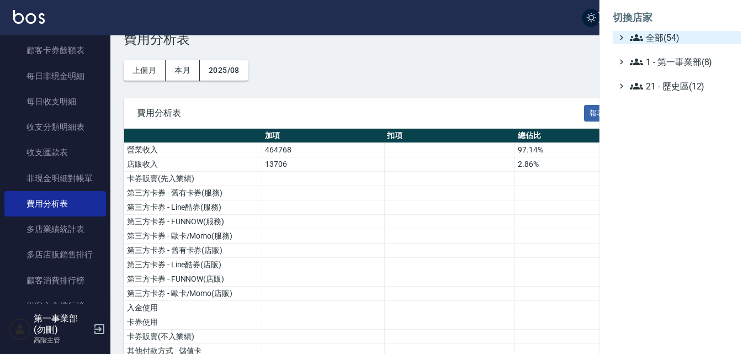
click at [659, 42] on span "全部(54)" at bounding box center [683, 37] width 107 height 13
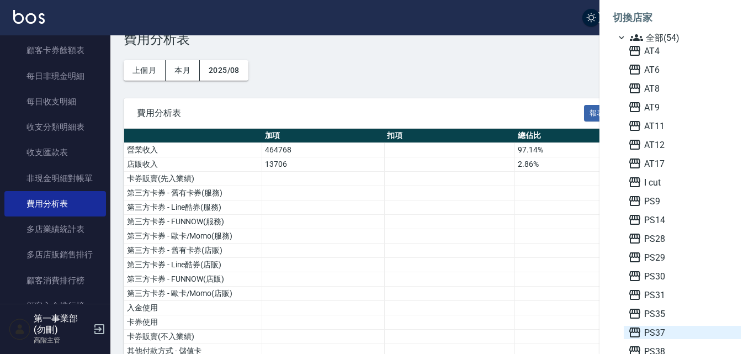
click at [668, 326] on span "PS37" at bounding box center [683, 332] width 108 height 13
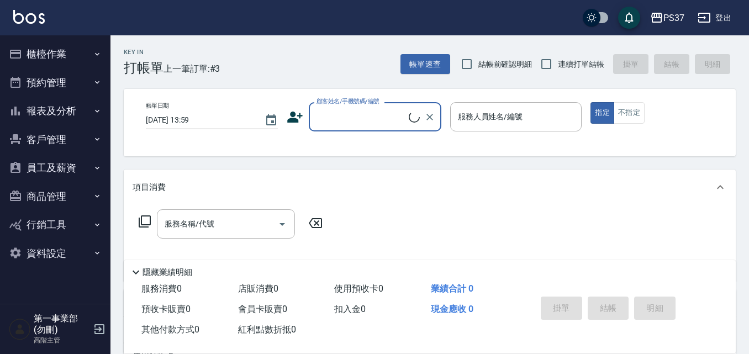
click at [58, 105] on button "報表及分析" at bounding box center [55, 111] width 102 height 29
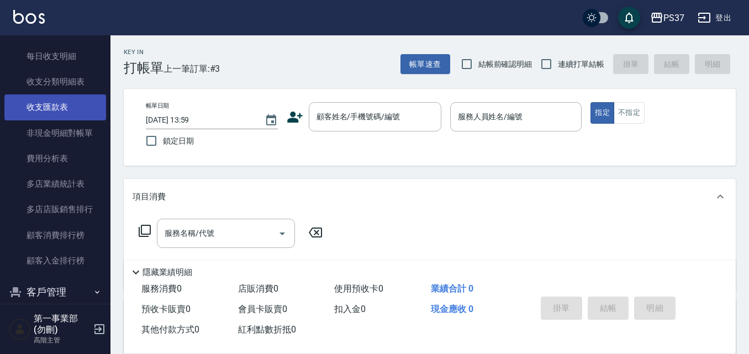
scroll to position [939, 0]
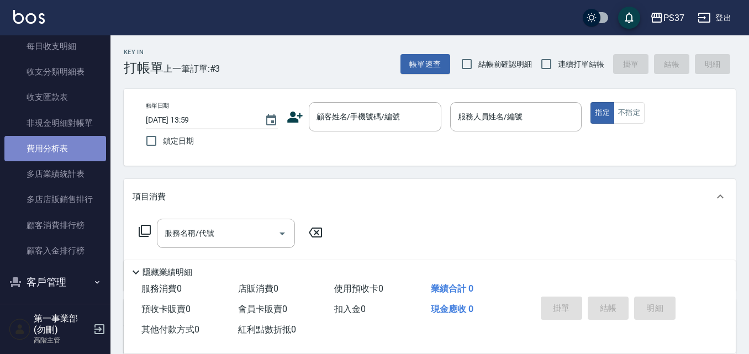
click at [63, 154] on link "費用分析表" at bounding box center [55, 148] width 102 height 25
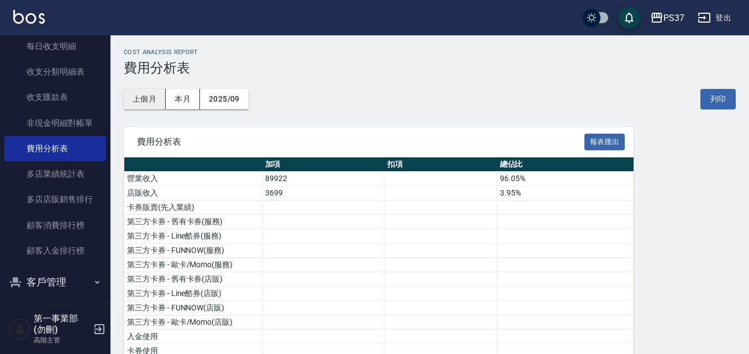
click at [155, 98] on button "上個月" at bounding box center [145, 99] width 42 height 20
click at [726, 93] on button "列印" at bounding box center [717, 99] width 35 height 20
click at [673, 15] on div "PS37" at bounding box center [673, 18] width 21 height 14
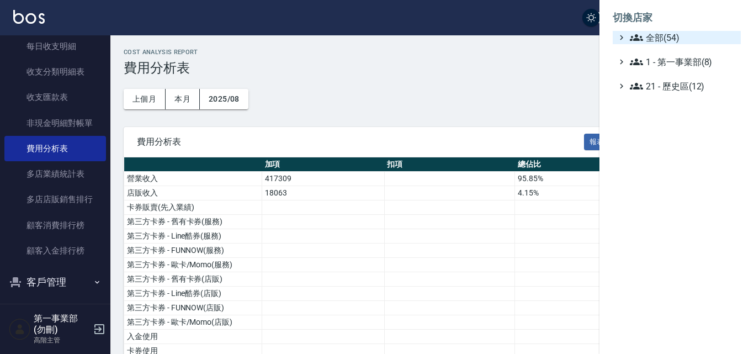
click at [666, 37] on span "全部(54)" at bounding box center [683, 37] width 107 height 13
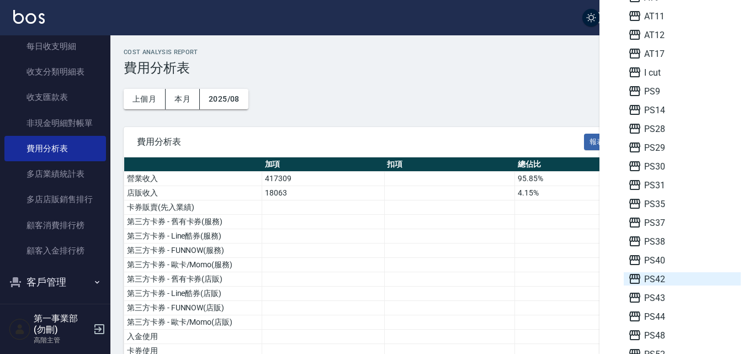
scroll to position [110, 0]
click at [666, 274] on span "PS42" at bounding box center [683, 278] width 108 height 13
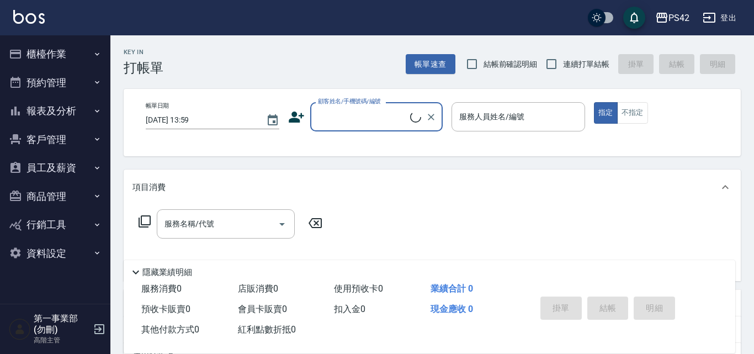
click at [82, 110] on button "報表及分析" at bounding box center [55, 111] width 102 height 29
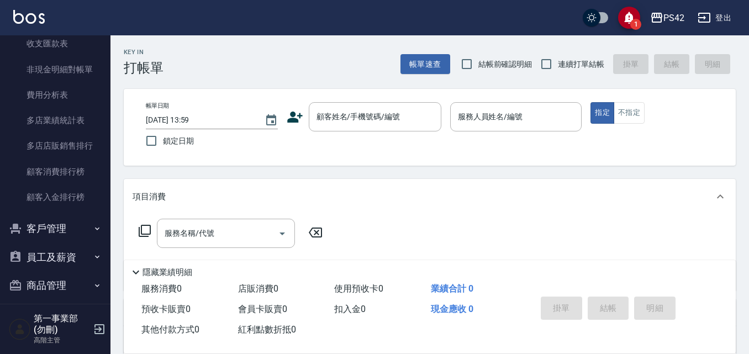
scroll to position [994, 0]
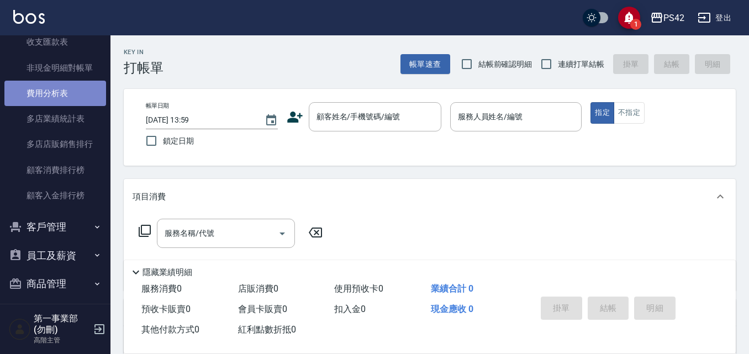
click at [55, 93] on link "費用分析表" at bounding box center [55, 93] width 102 height 25
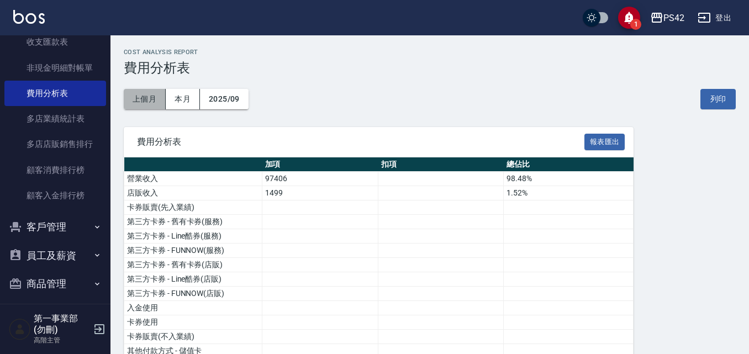
click at [143, 97] on button "上個月" at bounding box center [145, 99] width 42 height 20
click at [724, 103] on button "列印" at bounding box center [717, 99] width 35 height 20
click at [680, 14] on div "PS42" at bounding box center [673, 18] width 21 height 14
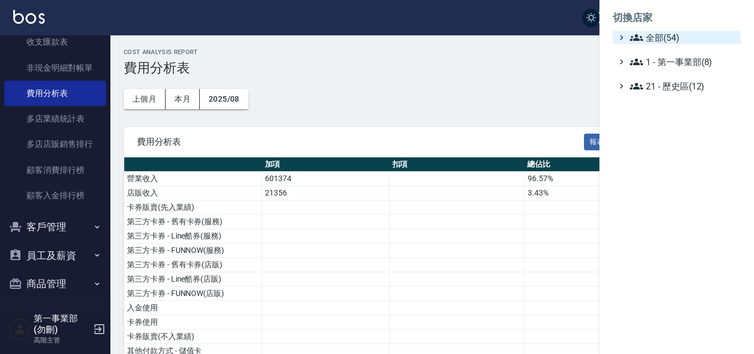
click at [670, 37] on span "全部(54)" at bounding box center [683, 37] width 107 height 13
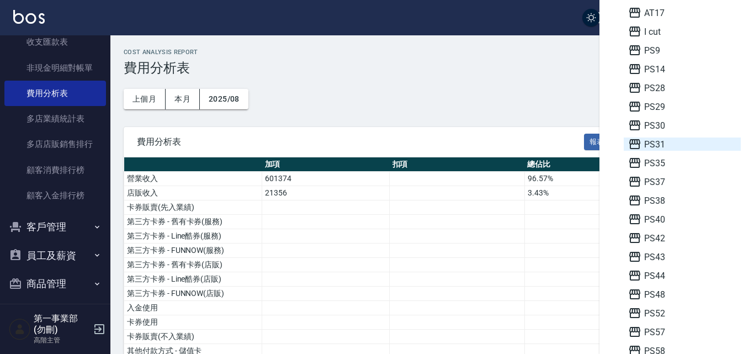
scroll to position [166, 0]
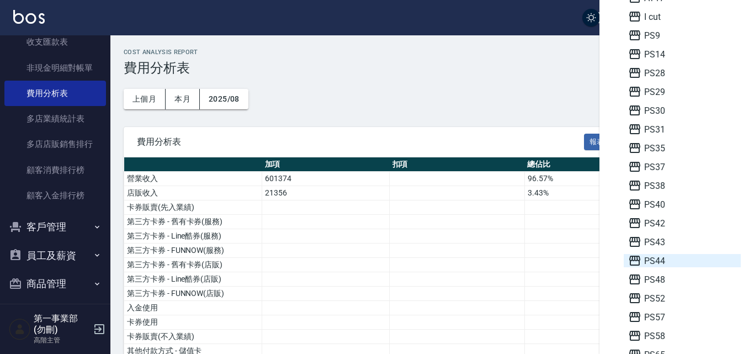
click at [659, 262] on span "PS44" at bounding box center [683, 260] width 108 height 13
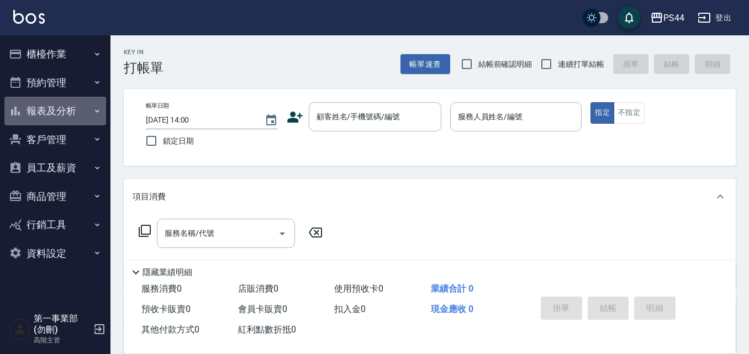
click at [77, 112] on button "報表及分析" at bounding box center [55, 111] width 102 height 29
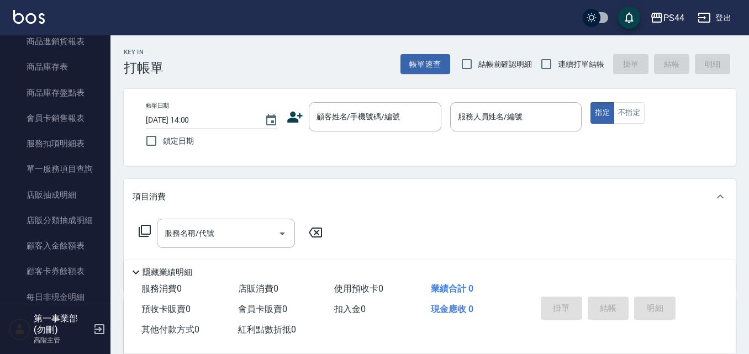
scroll to position [828, 0]
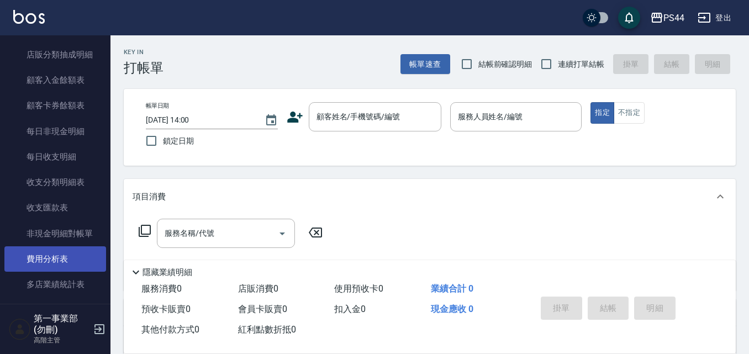
click at [67, 255] on link "費用分析表" at bounding box center [55, 258] width 102 height 25
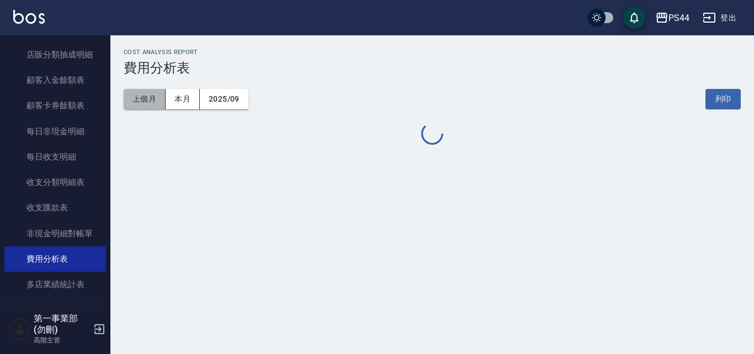
click at [151, 97] on button "上個月" at bounding box center [145, 99] width 42 height 20
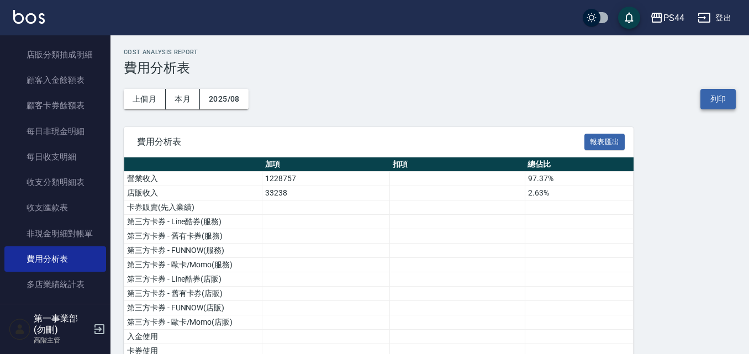
click at [709, 94] on button "列印" at bounding box center [717, 99] width 35 height 20
click at [660, 17] on icon "button" at bounding box center [656, 18] width 11 height 10
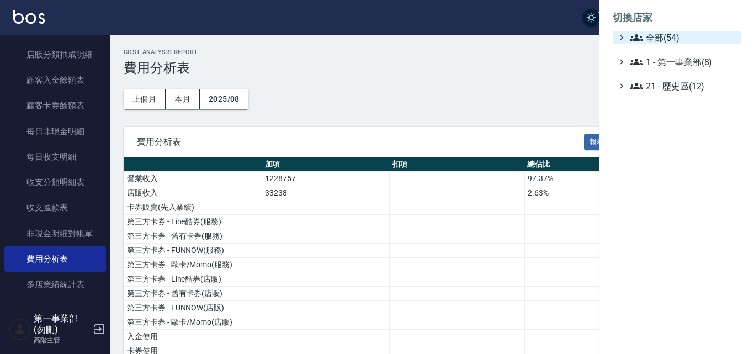
click at [672, 39] on span "全部(54)" at bounding box center [683, 37] width 107 height 13
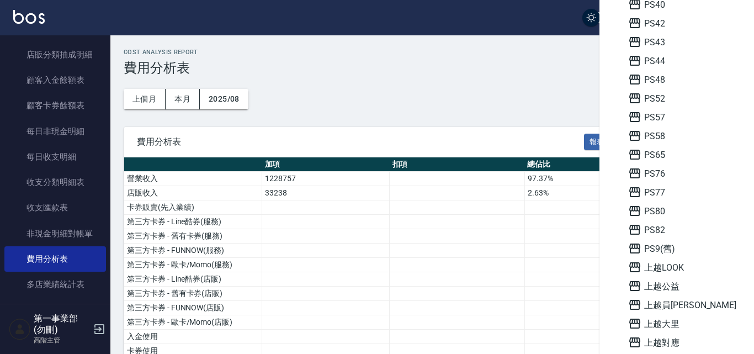
scroll to position [387, 0]
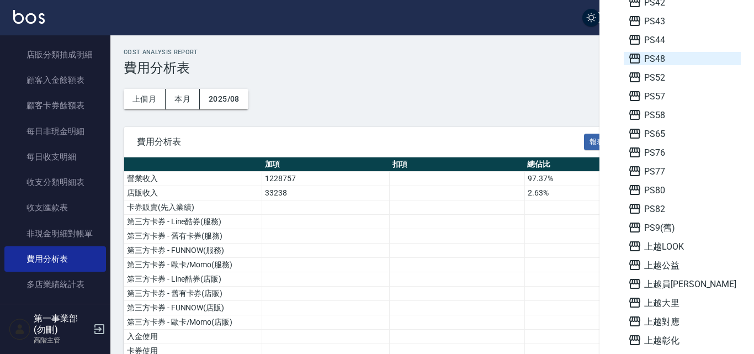
click at [669, 62] on span "PS48" at bounding box center [683, 58] width 108 height 13
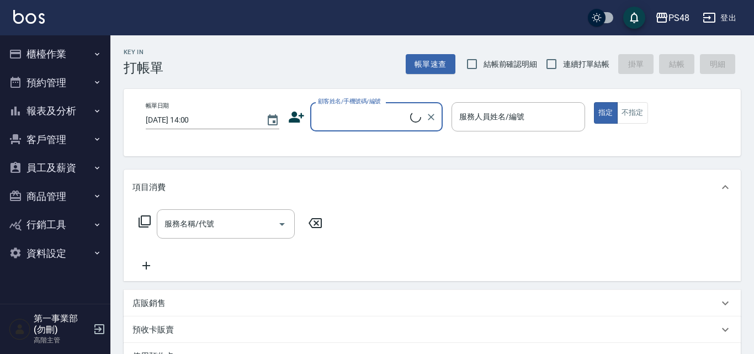
click at [78, 111] on button "報表及分析" at bounding box center [55, 111] width 102 height 29
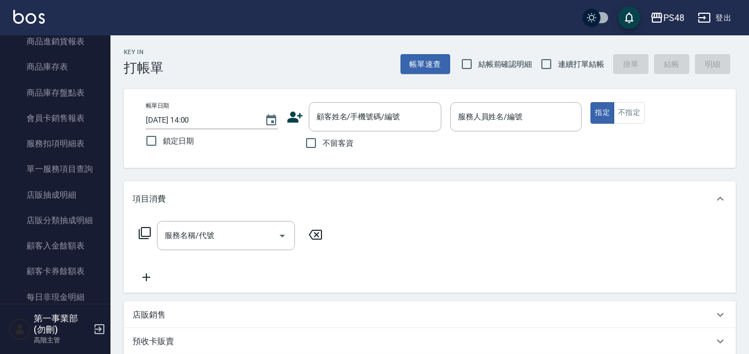
scroll to position [939, 0]
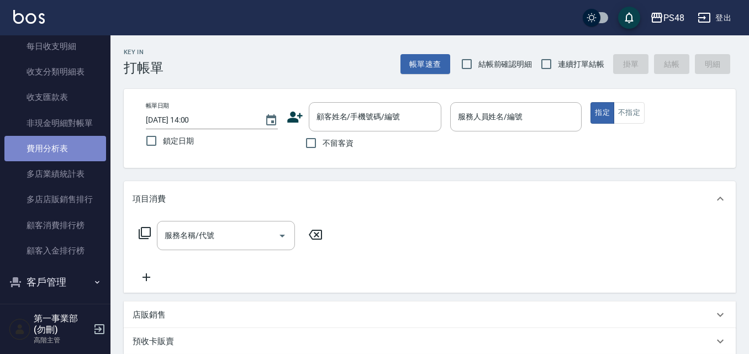
click at [70, 148] on link "費用分析表" at bounding box center [55, 148] width 102 height 25
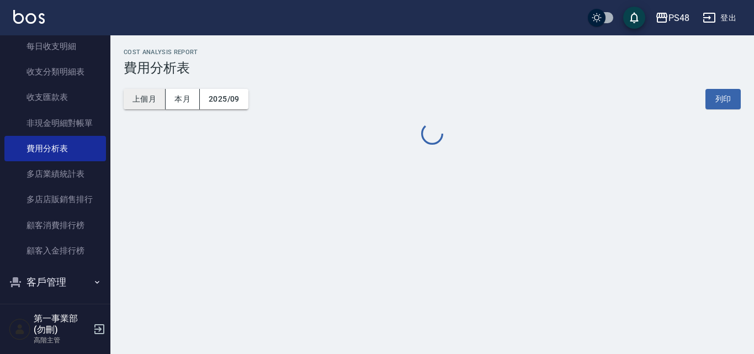
click at [141, 102] on button "上個月" at bounding box center [145, 99] width 42 height 20
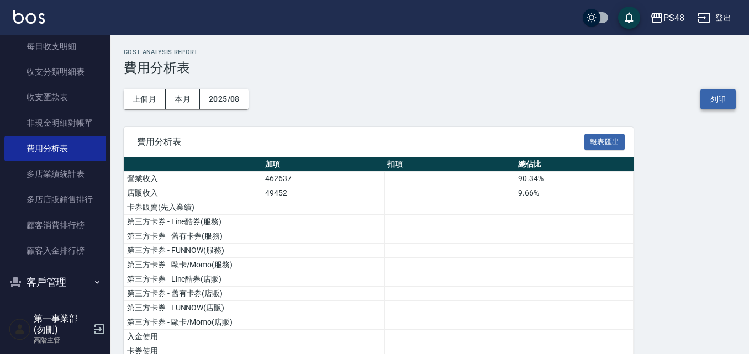
click at [726, 99] on button "列印" at bounding box center [717, 99] width 35 height 20
click at [671, 14] on div "PS48" at bounding box center [673, 18] width 21 height 14
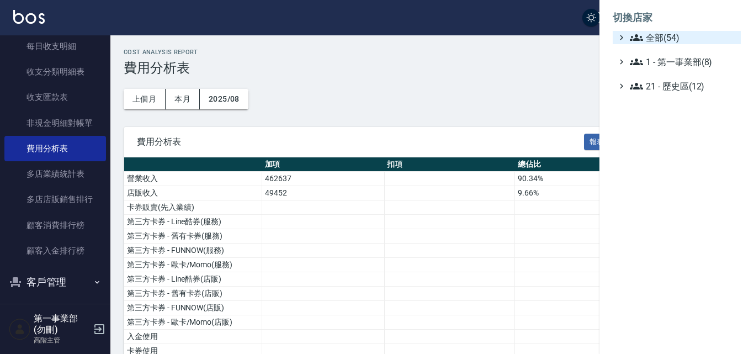
click at [669, 36] on span "全部(54)" at bounding box center [683, 37] width 107 height 13
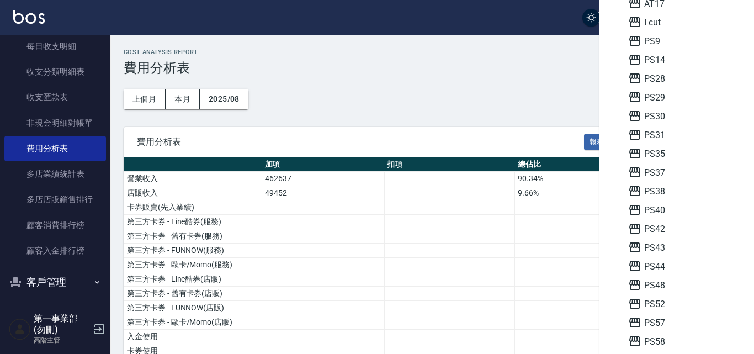
scroll to position [331, 0]
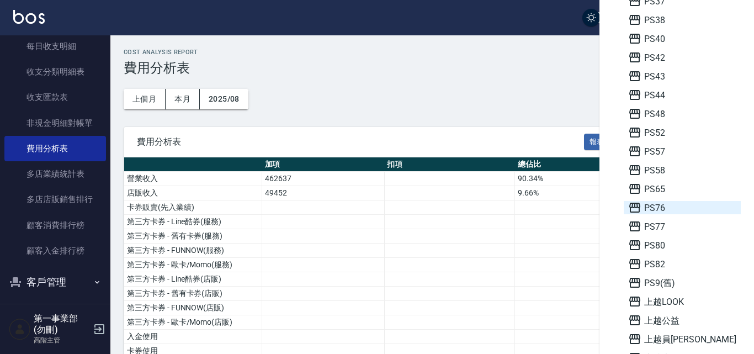
click at [675, 210] on span "PS76" at bounding box center [683, 207] width 108 height 13
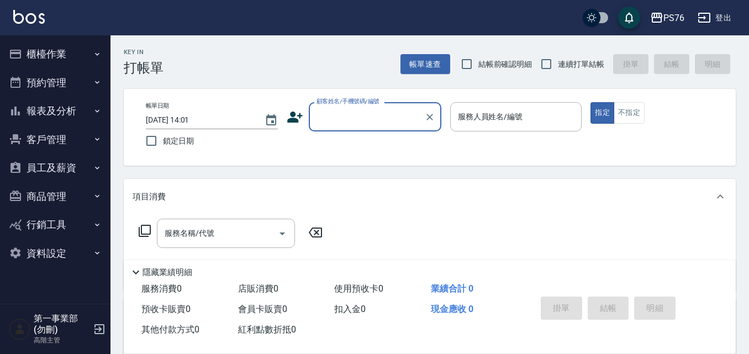
click at [76, 110] on button "報表及分析" at bounding box center [55, 111] width 102 height 29
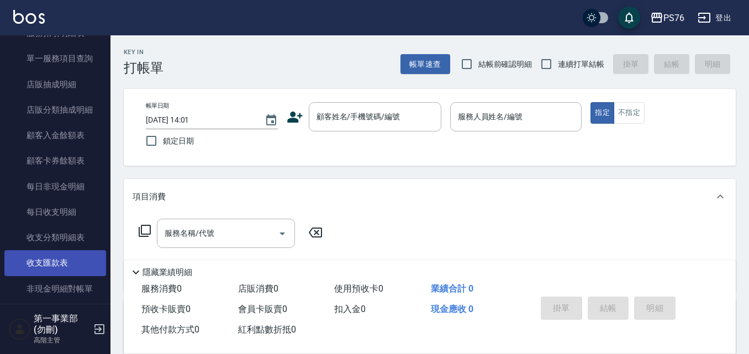
scroll to position [884, 0]
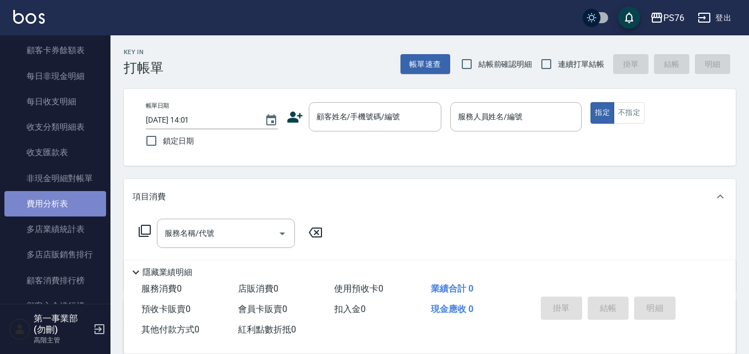
click at [78, 203] on link "費用分析表" at bounding box center [55, 203] width 102 height 25
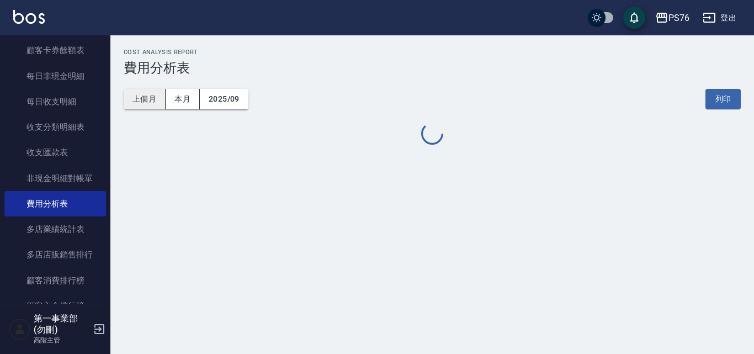
click at [154, 96] on button "上個月" at bounding box center [145, 99] width 42 height 20
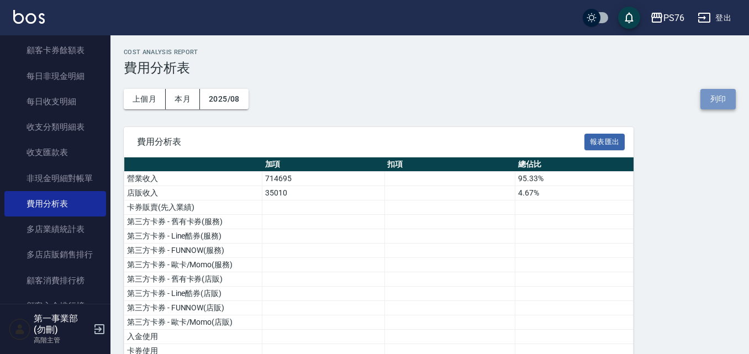
click at [715, 98] on button "列印" at bounding box center [717, 99] width 35 height 20
click at [675, 25] on button "PS76" at bounding box center [667, 18] width 43 height 23
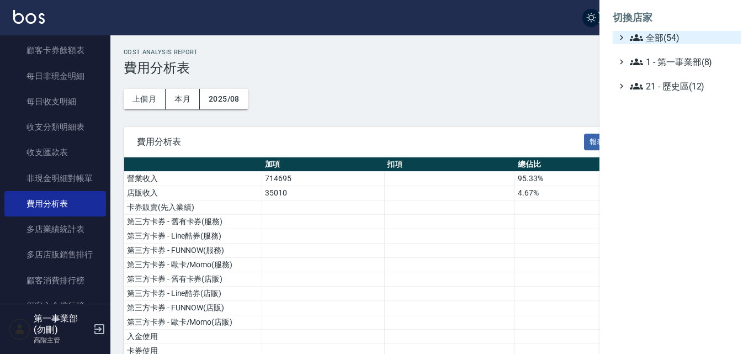
click at [678, 41] on span "全部(54)" at bounding box center [683, 37] width 107 height 13
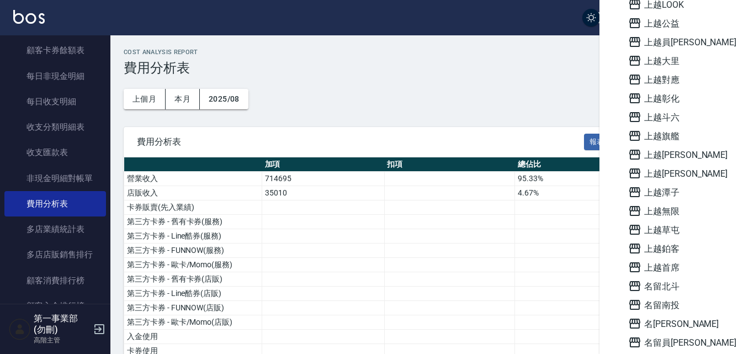
scroll to position [663, 0]
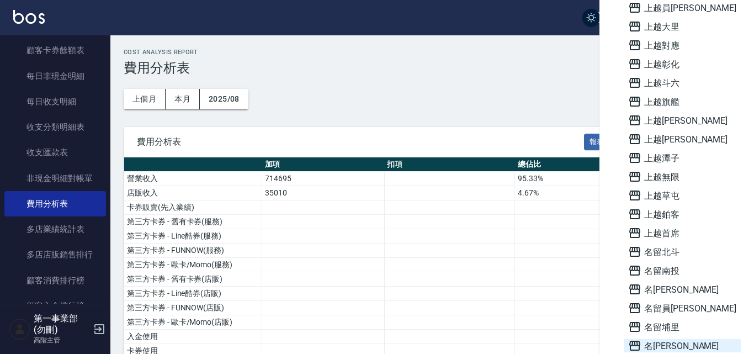
click at [683, 341] on span "名留沙鹿" at bounding box center [683, 345] width 108 height 13
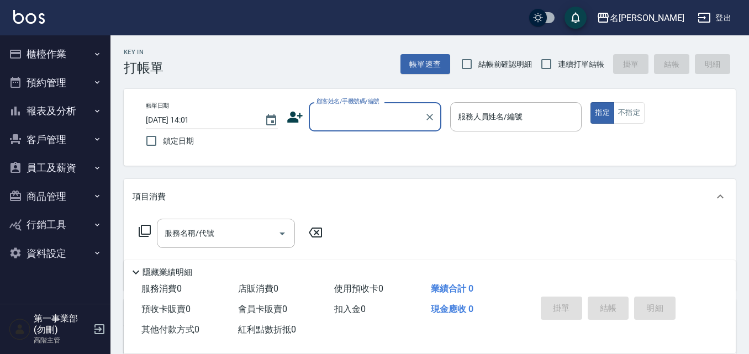
click at [62, 113] on button "報表及分析" at bounding box center [55, 111] width 102 height 29
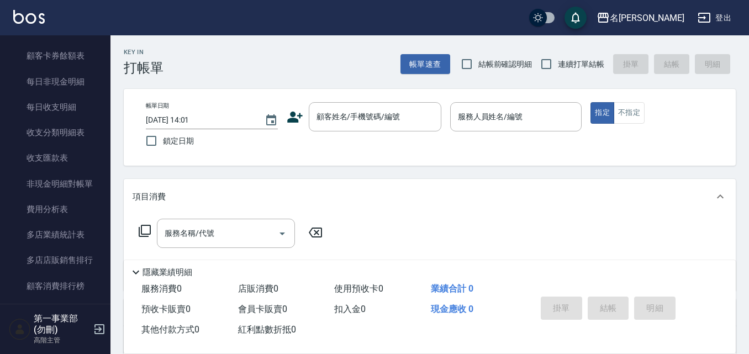
scroll to position [884, 0]
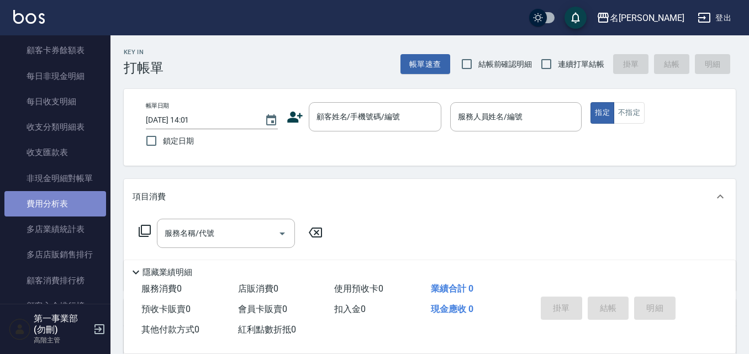
click at [71, 204] on link "費用分析表" at bounding box center [55, 203] width 102 height 25
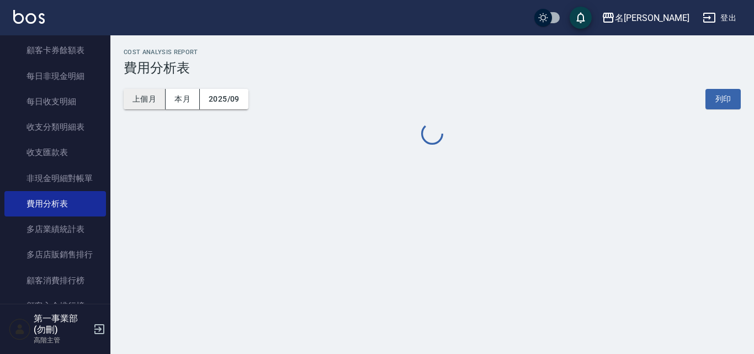
click at [140, 104] on button "上個月" at bounding box center [145, 99] width 42 height 20
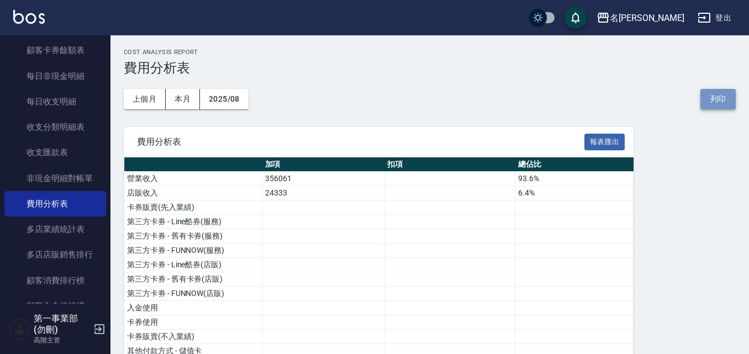
click at [729, 99] on button "列印" at bounding box center [717, 99] width 35 height 20
click at [664, 14] on div "名留沙鹿" at bounding box center [647, 18] width 75 height 14
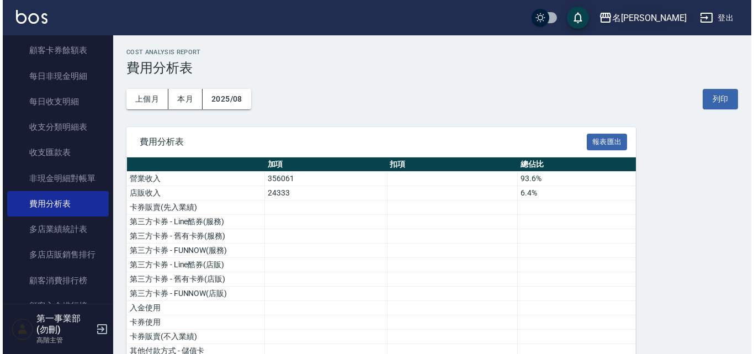
scroll to position [331, 0]
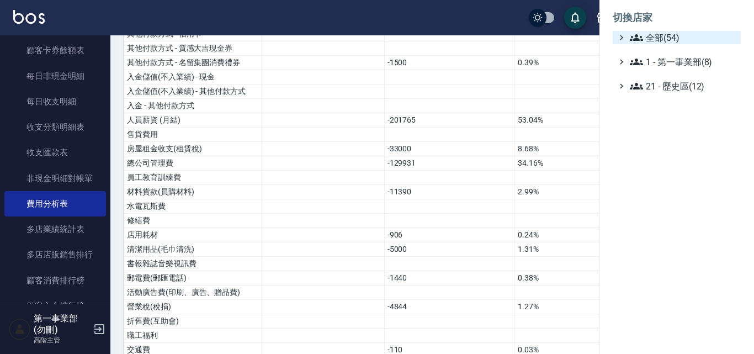
click at [658, 36] on span "全部(54)" at bounding box center [683, 37] width 107 height 13
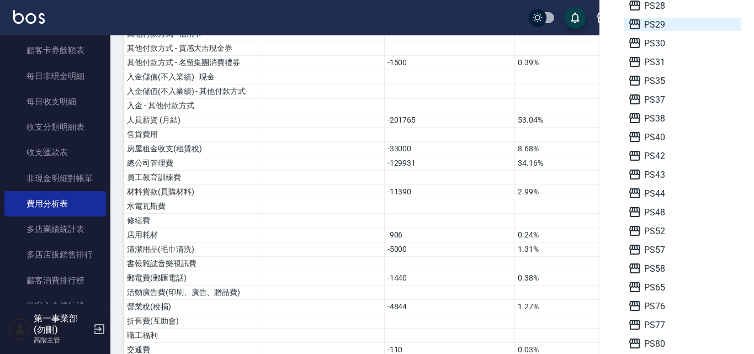
scroll to position [276, 0]
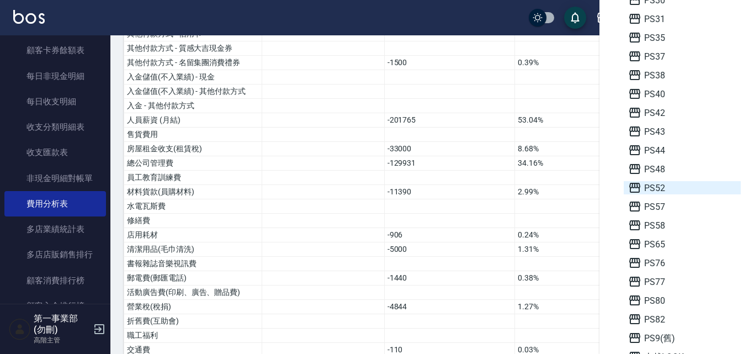
click at [660, 184] on span "PS52" at bounding box center [683, 187] width 108 height 13
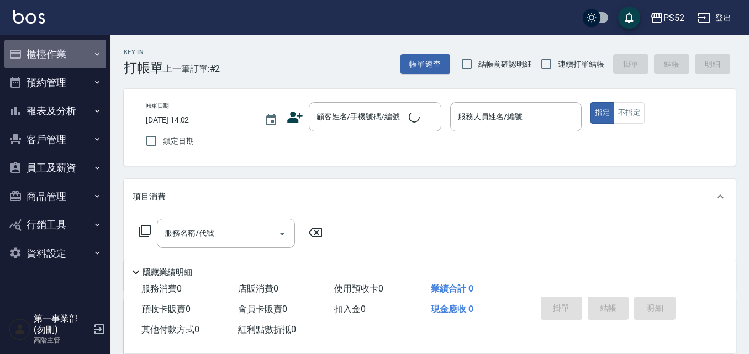
click at [78, 59] on button "櫃檯作業" at bounding box center [55, 54] width 102 height 29
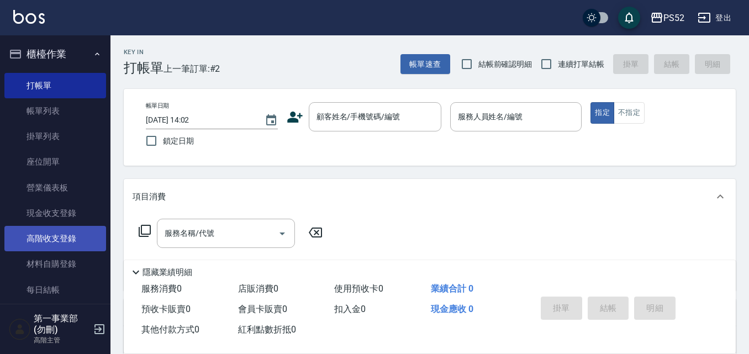
click at [77, 250] on link "高階收支登錄" at bounding box center [55, 238] width 102 height 25
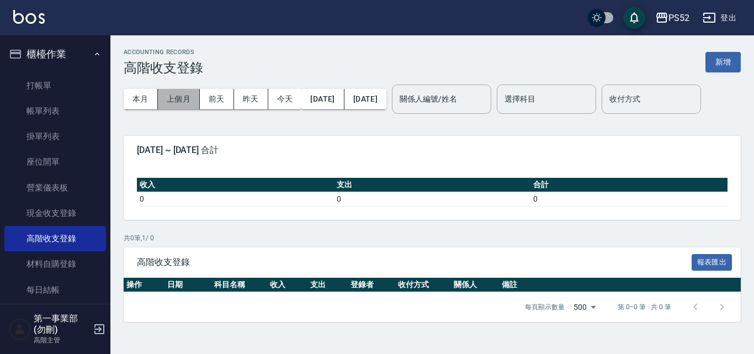
click at [180, 102] on button "上個月" at bounding box center [179, 99] width 42 height 20
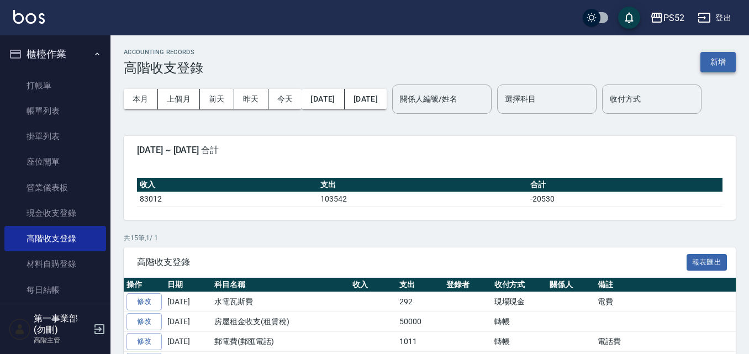
click at [714, 62] on button "新增" at bounding box center [717, 62] width 35 height 20
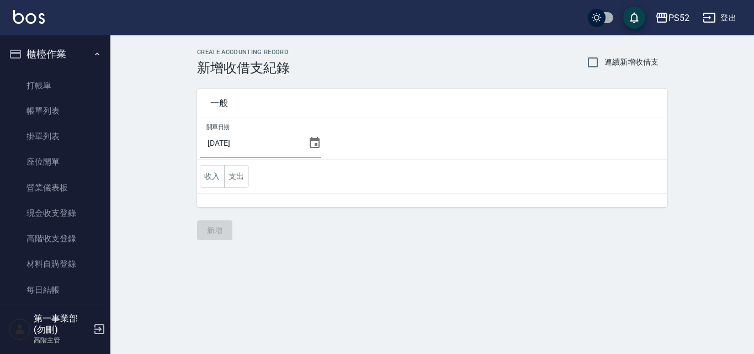
click at [312, 142] on icon at bounding box center [314, 142] width 13 height 13
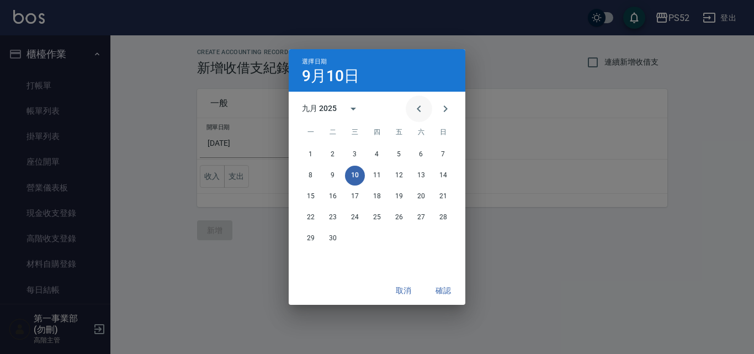
click at [425, 109] on icon "Previous month" at bounding box center [419, 108] width 13 height 13
click at [447, 235] on button "31" at bounding box center [444, 239] width 20 height 20
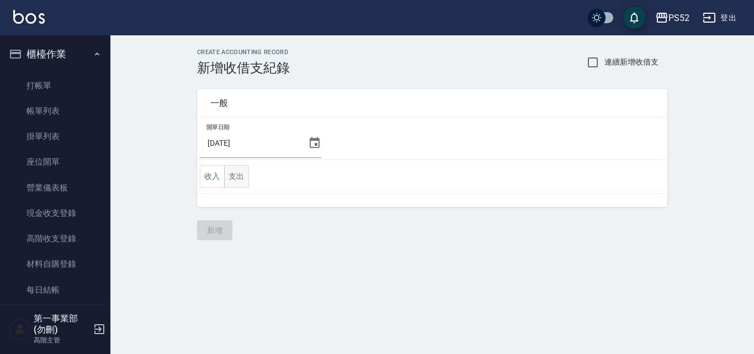
click at [247, 173] on button "支出" at bounding box center [236, 176] width 25 height 23
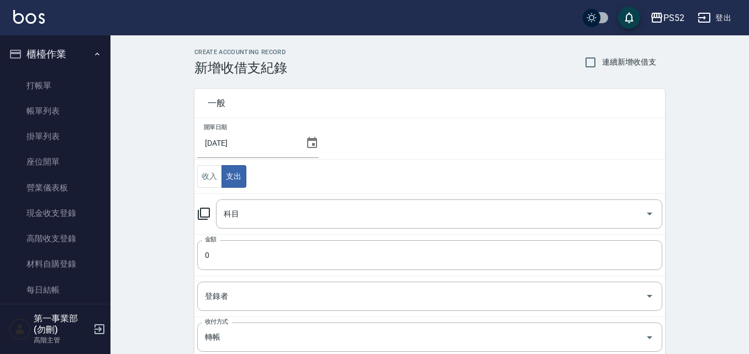
click at [636, 52] on label "連續新增收借支" at bounding box center [617, 62] width 77 height 23
click at [602, 52] on input "連續新增收借支" at bounding box center [590, 62] width 23 height 23
checkbox input "true"
click at [256, 218] on input "科目" at bounding box center [431, 213] width 420 height 19
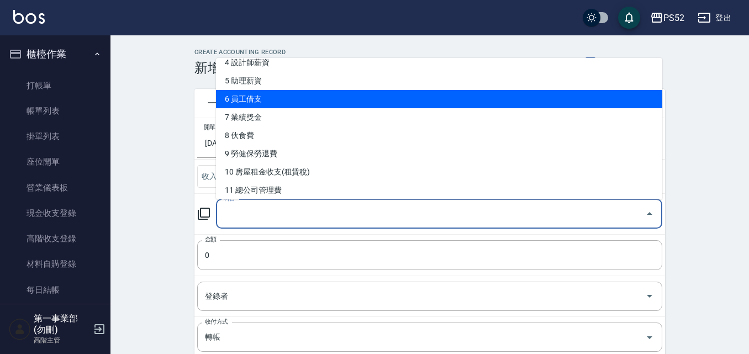
scroll to position [110, 0]
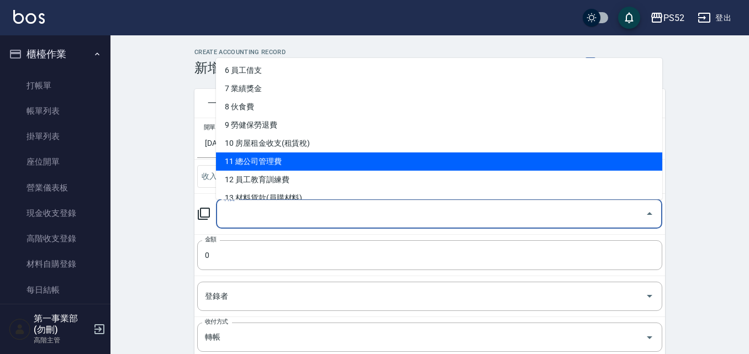
click at [289, 157] on li "11 總公司管理費" at bounding box center [439, 161] width 446 height 18
type input "11 總公司管理費"
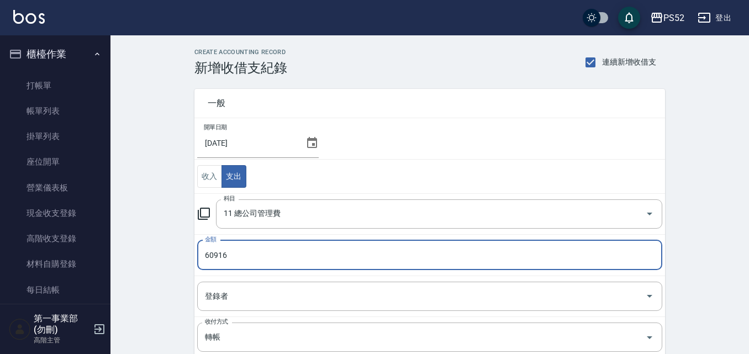
type input "60916"
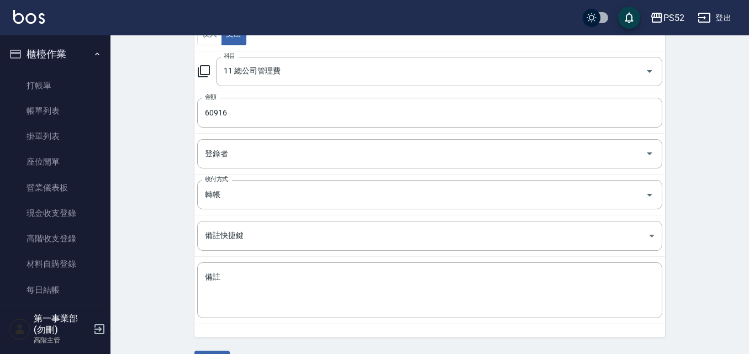
scroll to position [173, 0]
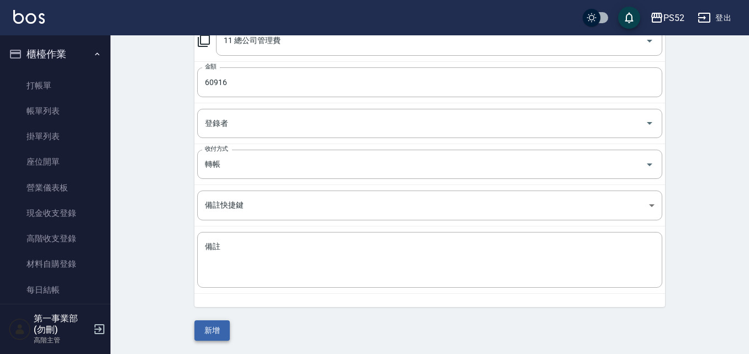
click at [208, 334] on button "新增" at bounding box center [211, 330] width 35 height 20
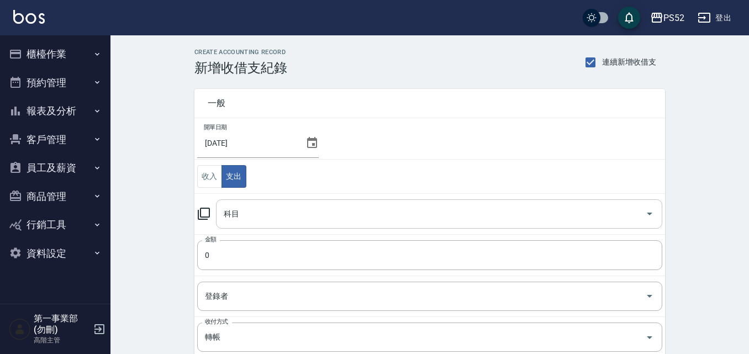
click at [258, 217] on input "科目" at bounding box center [431, 213] width 420 height 19
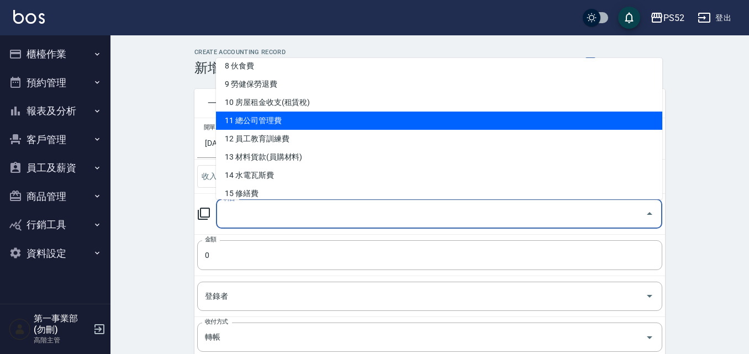
scroll to position [166, 0]
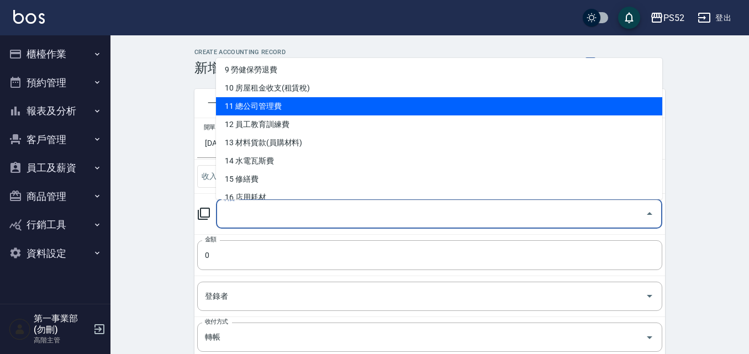
click at [287, 110] on li "11 總公司管理費" at bounding box center [439, 106] width 446 height 18
type input "11 總公司管理費"
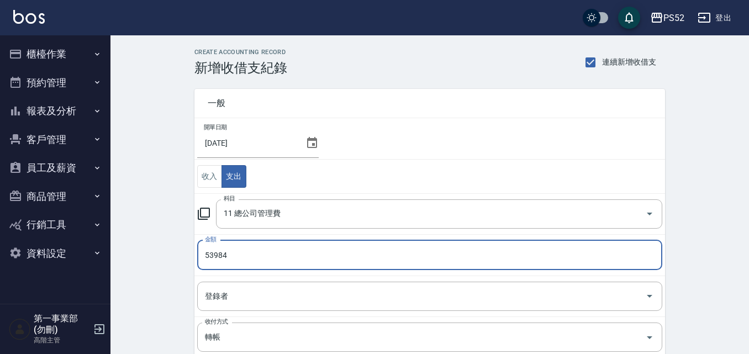
type input "53984"
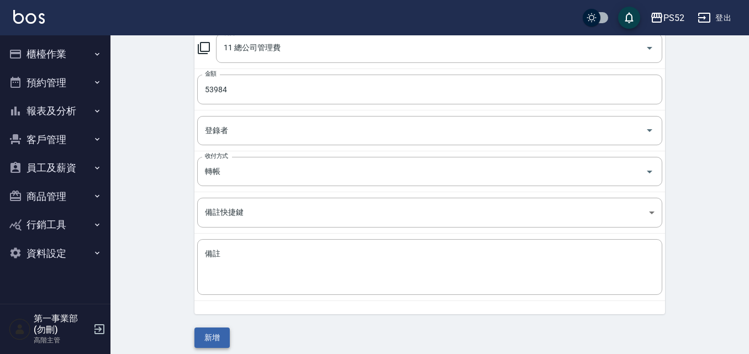
click at [222, 335] on button "新增" at bounding box center [211, 338] width 35 height 20
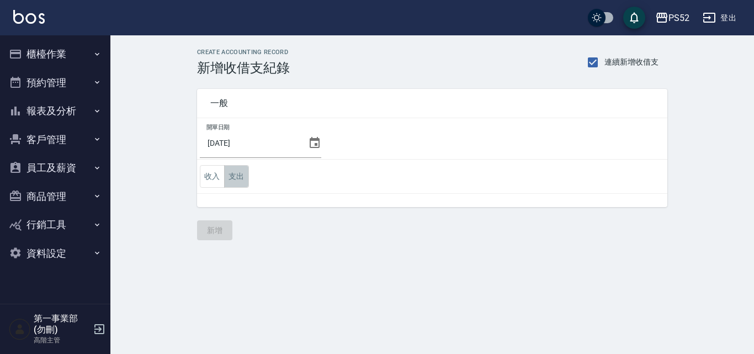
click at [238, 182] on button "支出" at bounding box center [236, 176] width 25 height 23
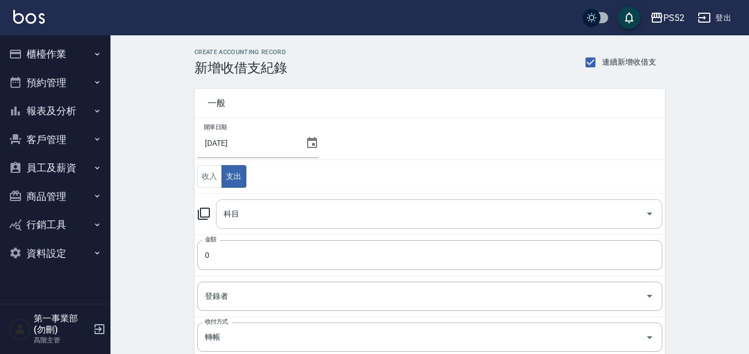
click at [261, 218] on input "科目" at bounding box center [431, 213] width 420 height 19
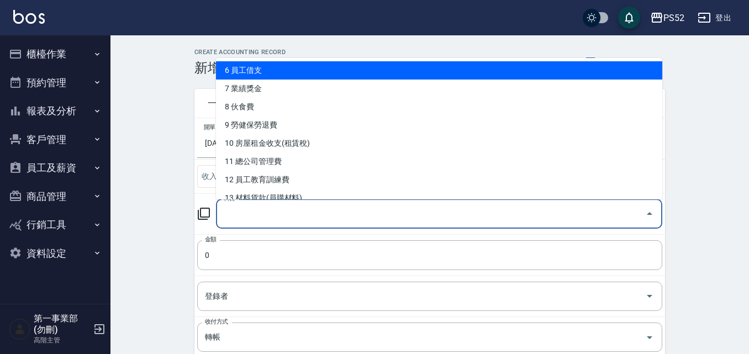
scroll to position [166, 0]
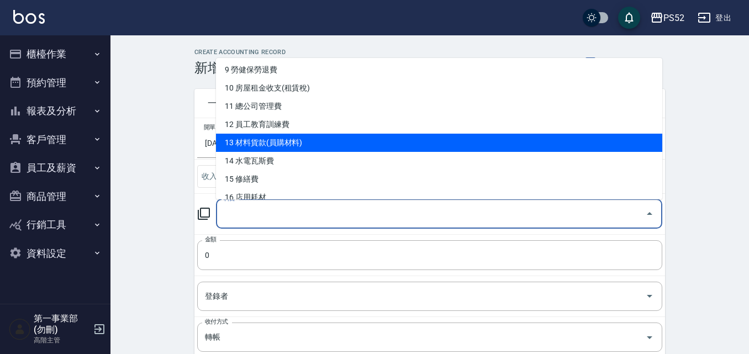
click at [325, 134] on li "13 材料貨款(員購材料)" at bounding box center [439, 143] width 446 height 18
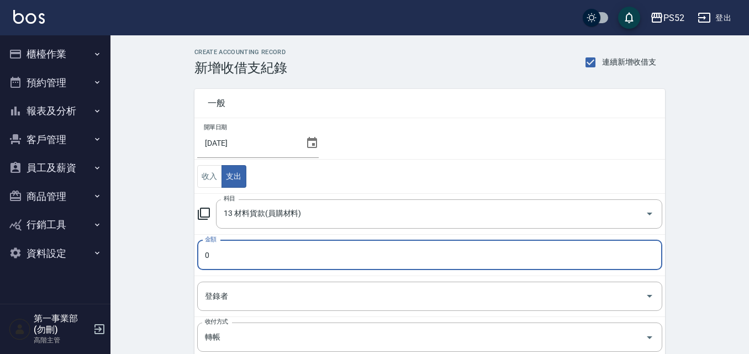
type input "13 材料貨款(員購材料)"
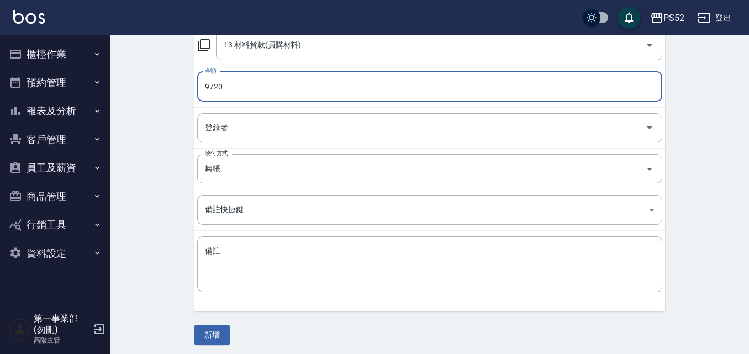
scroll to position [173, 0]
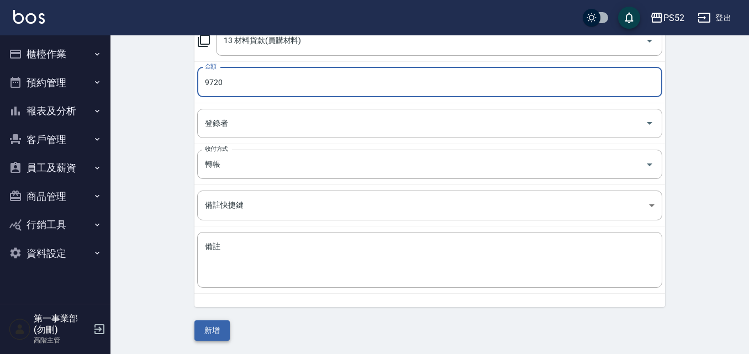
type input "9720"
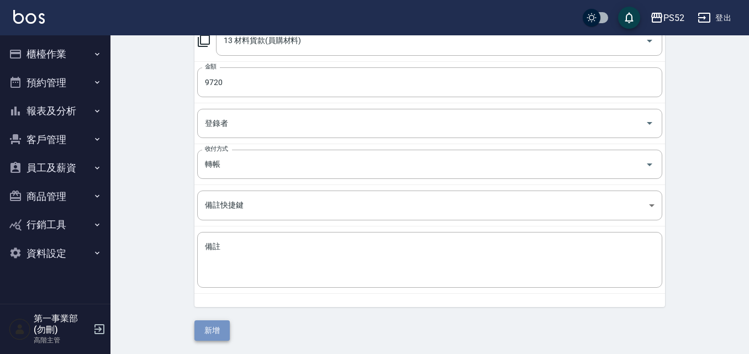
click at [208, 334] on button "新增" at bounding box center [211, 330] width 35 height 20
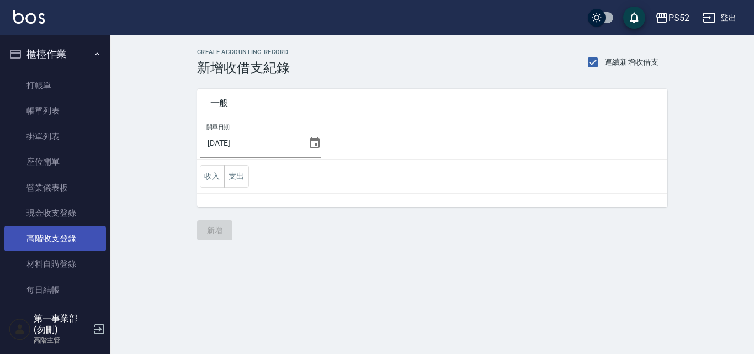
click at [76, 232] on link "高階收支登錄" at bounding box center [55, 238] width 102 height 25
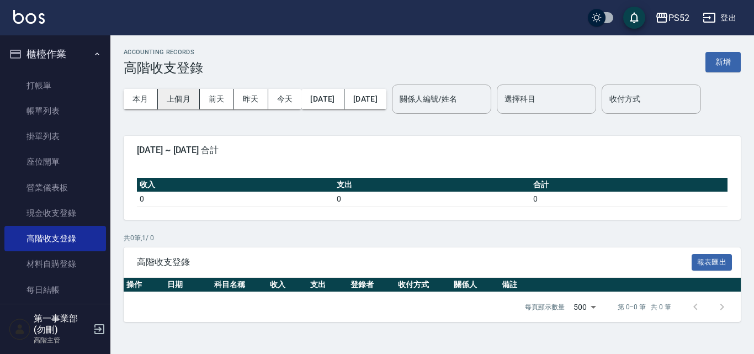
click at [163, 96] on button "上個月" at bounding box center [179, 99] width 42 height 20
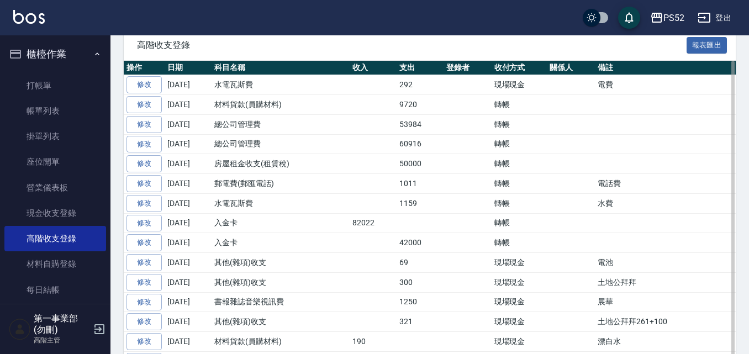
scroll to position [221, 0]
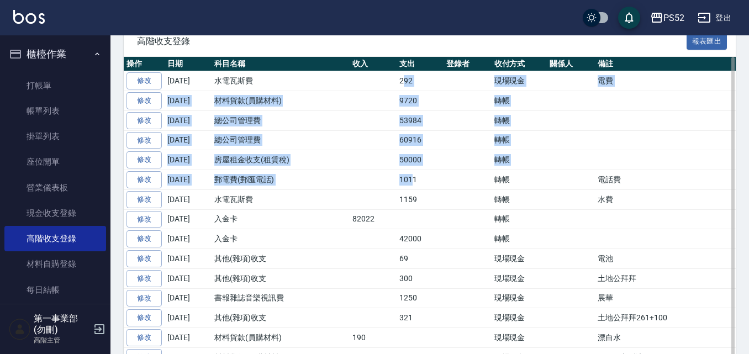
drag, startPoint x: 403, startPoint y: 112, endPoint x: 412, endPoint y: 219, distance: 107.0
click at [412, 219] on tbody "修改 [DATE] 水電瓦斯費 292 現場現金 電費 修改 [DATE] 材料貨款(員購材料) 9720 轉帳 修改 [DATE] 總公司管理費 53984…" at bounding box center [483, 249] width 718 height 356
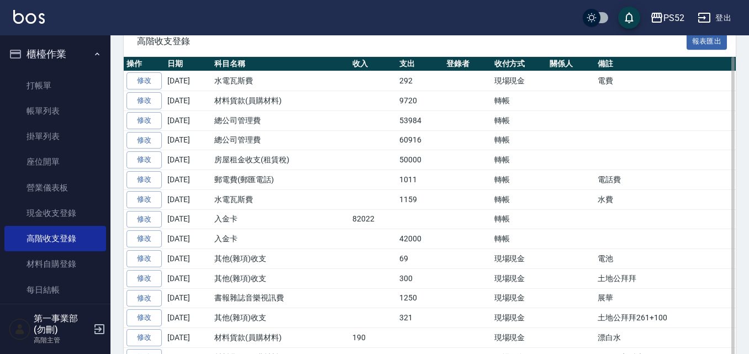
click at [421, 209] on td "1159" at bounding box center [420, 199] width 47 height 20
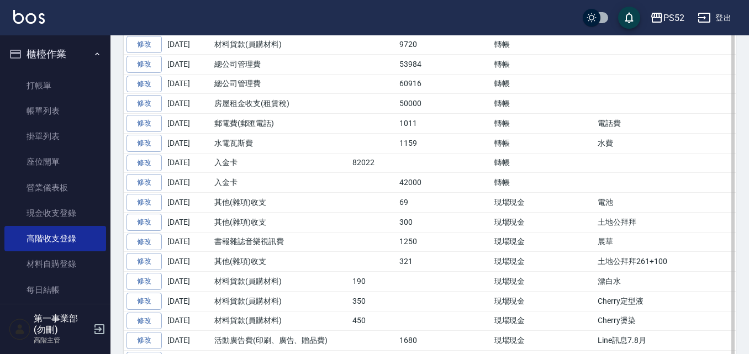
scroll to position [261, 0]
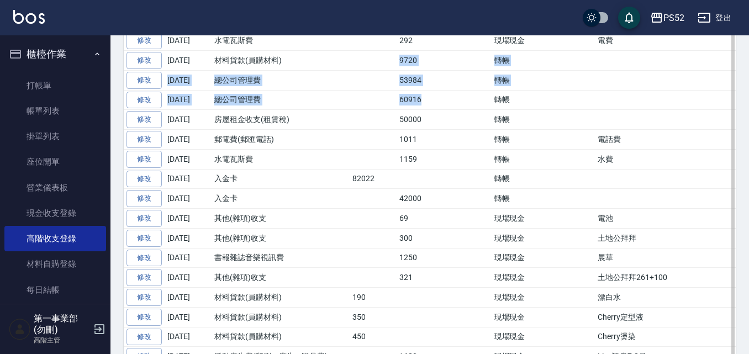
drag, startPoint x: 399, startPoint y: 93, endPoint x: 436, endPoint y: 132, distance: 53.9
click at [436, 132] on tbody "修改 [DATE] 水電瓦斯費 292 現場現金 電費 修改 [DATE] 材料貨款(員購材料) 9720 轉帳 修改 [DATE] 總公司管理費 53984…" at bounding box center [483, 209] width 718 height 356
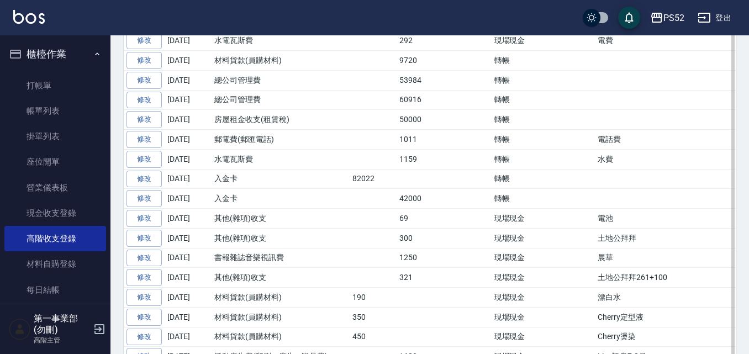
click at [414, 130] on td "50000" at bounding box center [420, 120] width 47 height 20
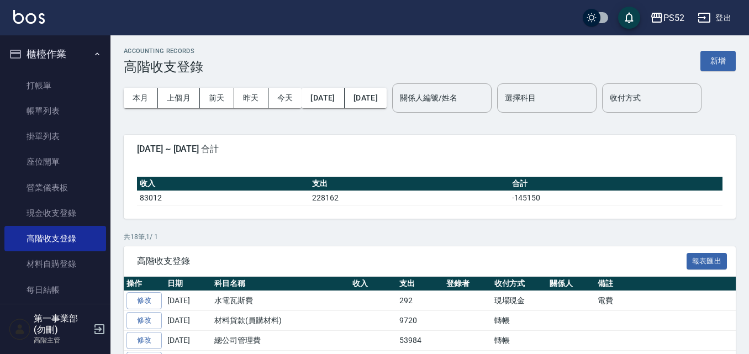
scroll to position [0, 0]
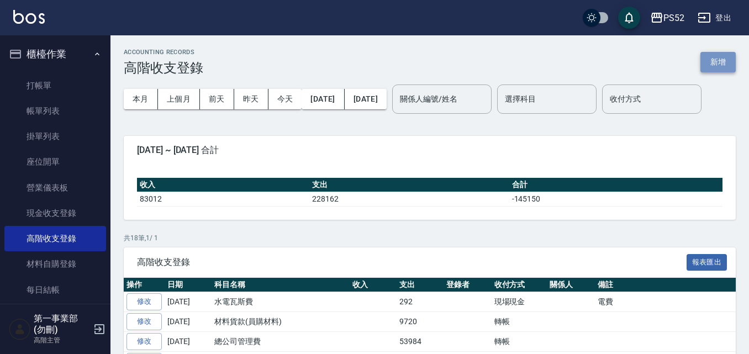
click at [710, 65] on button "新增" at bounding box center [717, 62] width 35 height 20
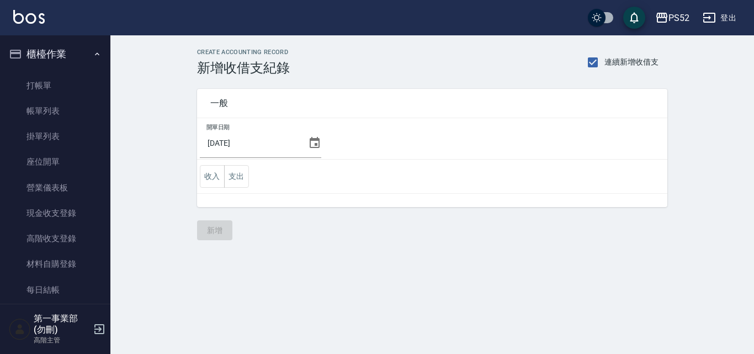
click at [310, 147] on icon at bounding box center [315, 142] width 10 height 11
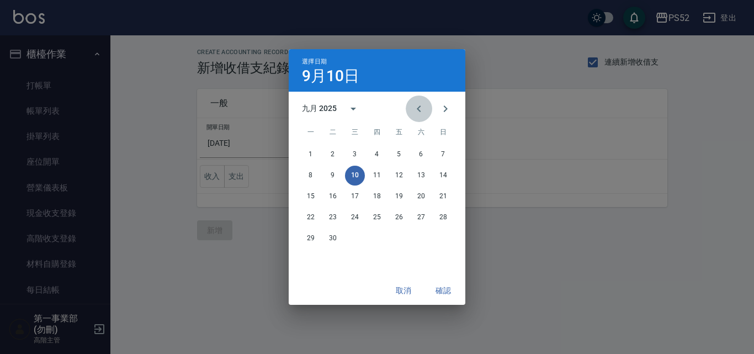
click at [423, 108] on icon "Previous month" at bounding box center [419, 108] width 13 height 13
click at [439, 241] on button "31" at bounding box center [444, 239] width 20 height 20
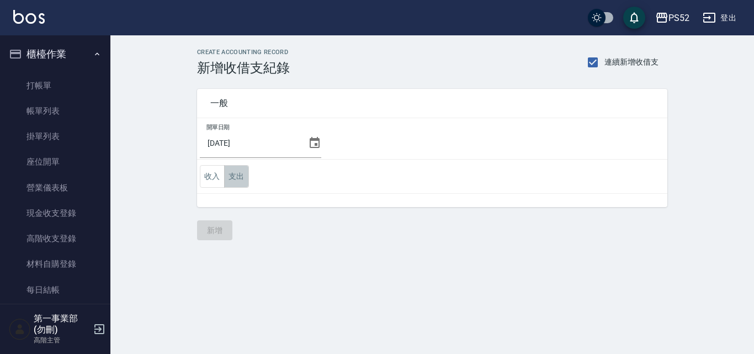
click at [233, 173] on button "支出" at bounding box center [236, 176] width 25 height 23
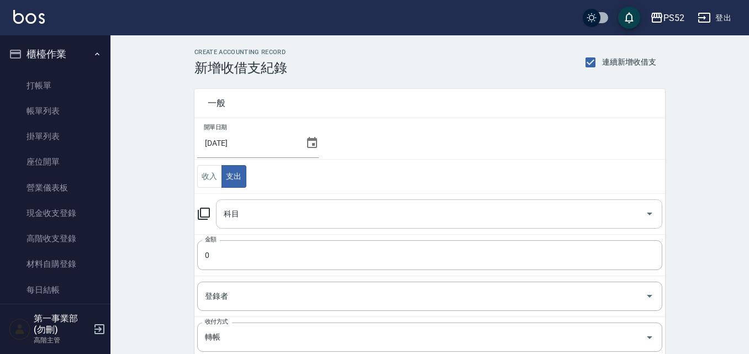
click at [304, 209] on input "科目" at bounding box center [431, 213] width 420 height 19
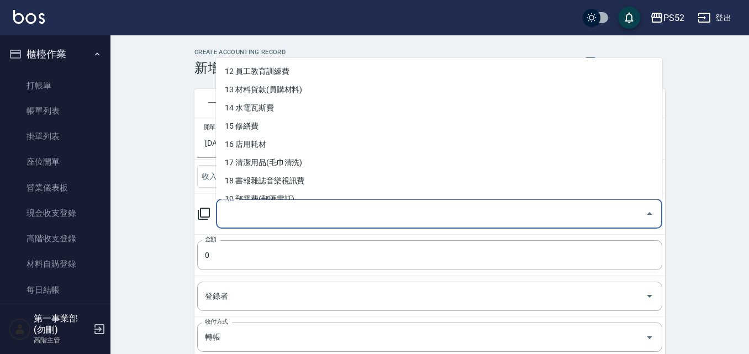
scroll to position [221, 0]
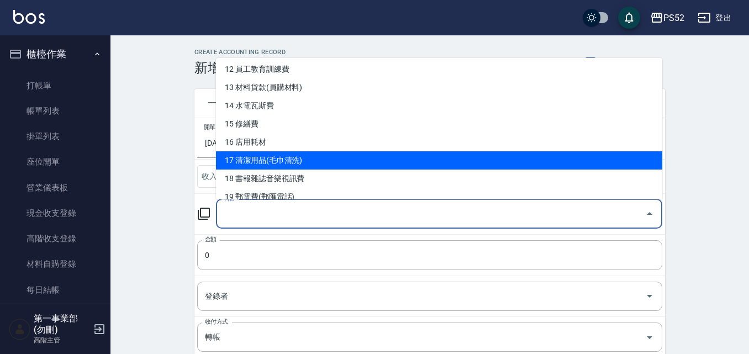
click at [295, 156] on li "17 清潔用品(毛巾清洗)" at bounding box center [439, 160] width 446 height 18
type input "17 清潔用品(毛巾清洗)"
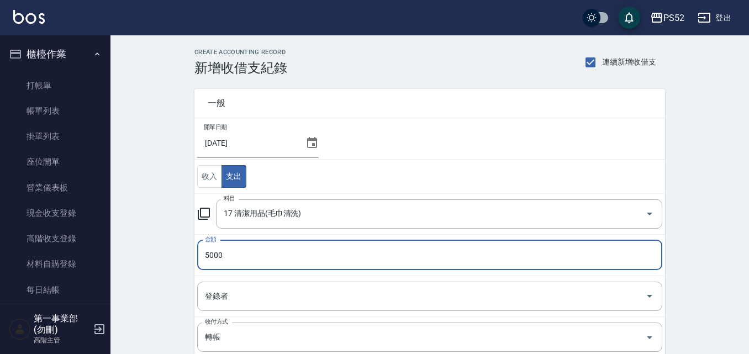
type input "5000"
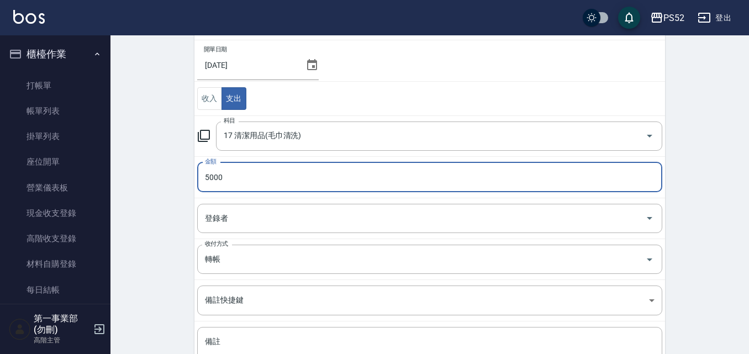
scroll to position [173, 0]
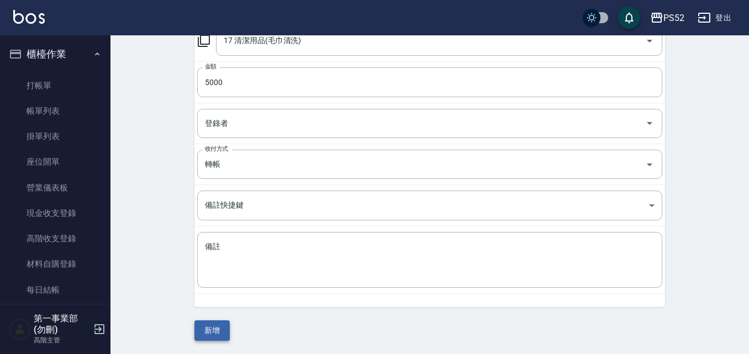
click at [218, 330] on button "新增" at bounding box center [211, 330] width 35 height 20
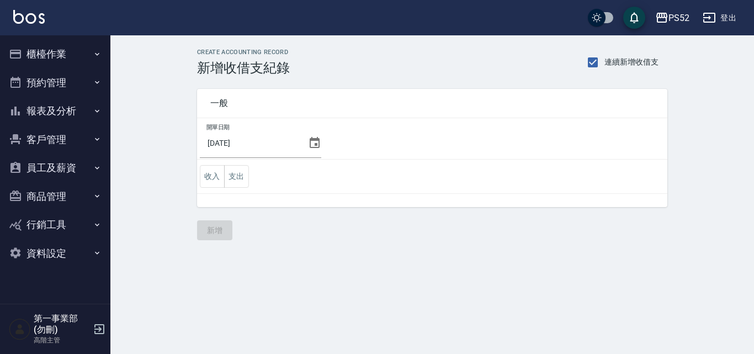
click at [85, 113] on button "報表及分析" at bounding box center [55, 111] width 102 height 29
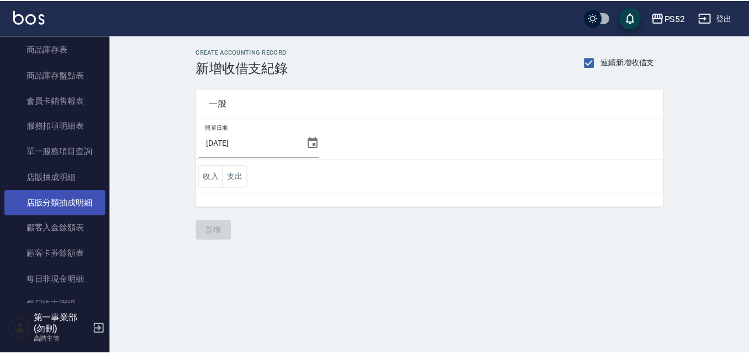
scroll to position [828, 0]
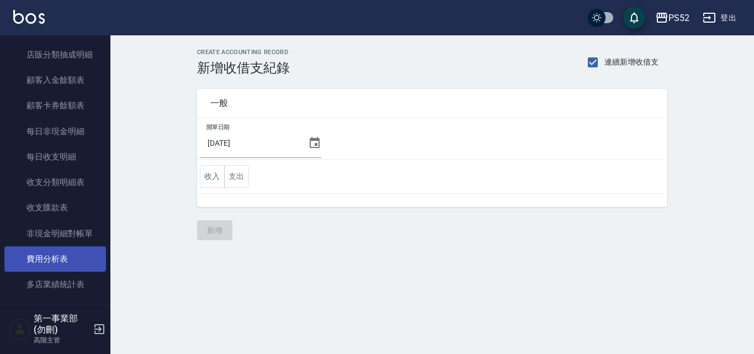
click at [77, 257] on link "費用分析表" at bounding box center [55, 258] width 102 height 25
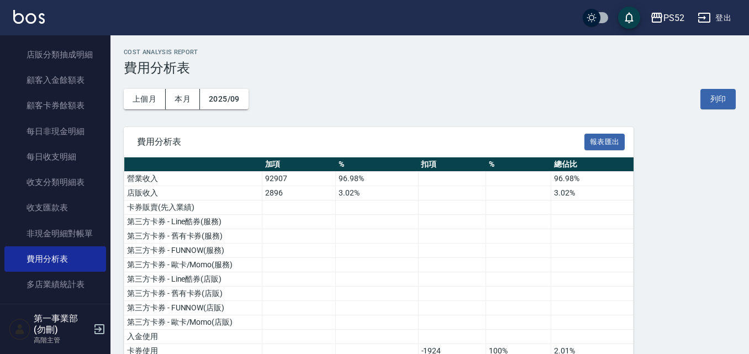
click at [142, 96] on button "上個月" at bounding box center [145, 99] width 42 height 20
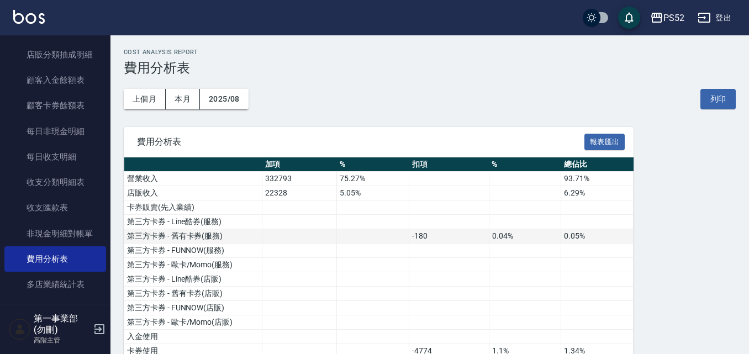
click at [587, 234] on td "0.05%" at bounding box center [597, 236] width 72 height 14
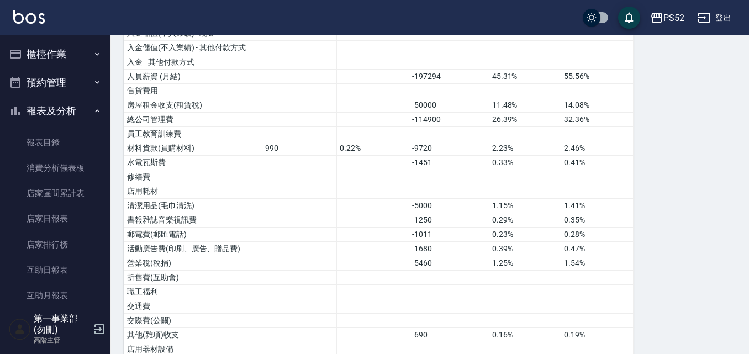
scroll to position [276, 0]
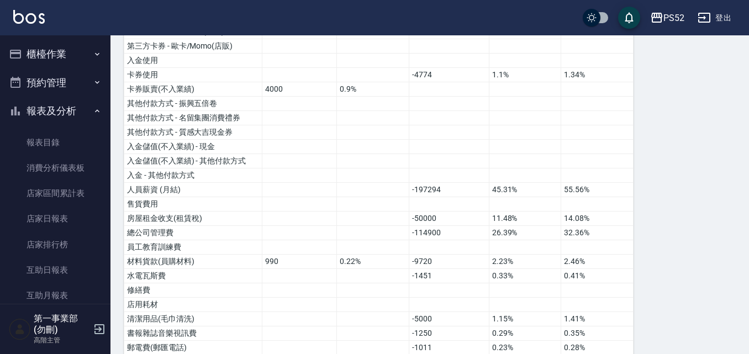
click at [79, 61] on button "櫃檯作業" at bounding box center [55, 54] width 102 height 29
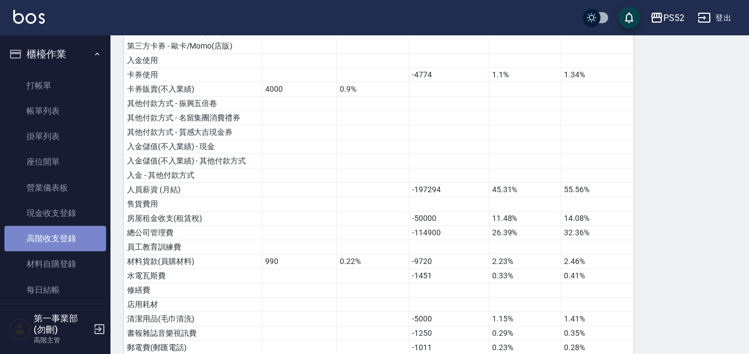
click at [65, 237] on link "高階收支登錄" at bounding box center [55, 238] width 102 height 25
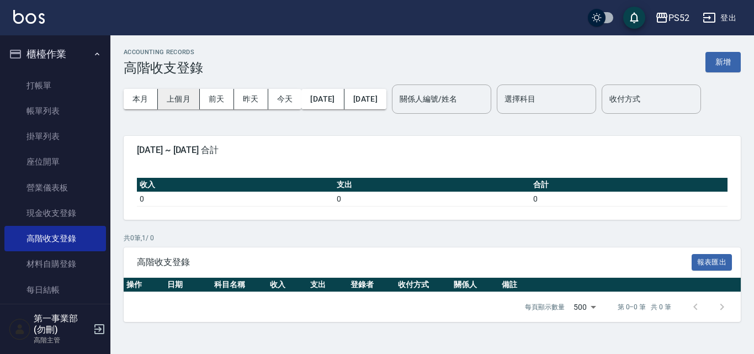
click at [184, 89] on button "上個月" at bounding box center [179, 99] width 42 height 20
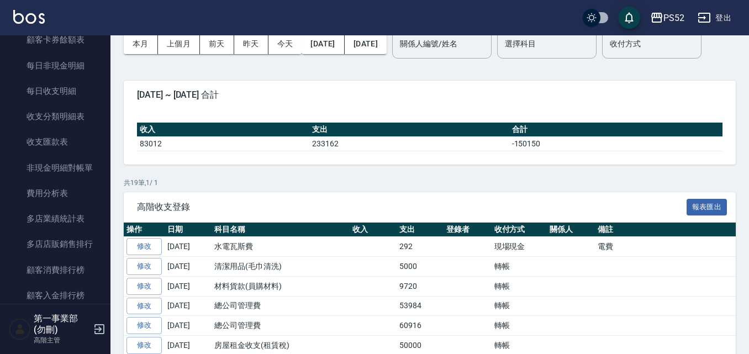
scroll to position [1215, 0]
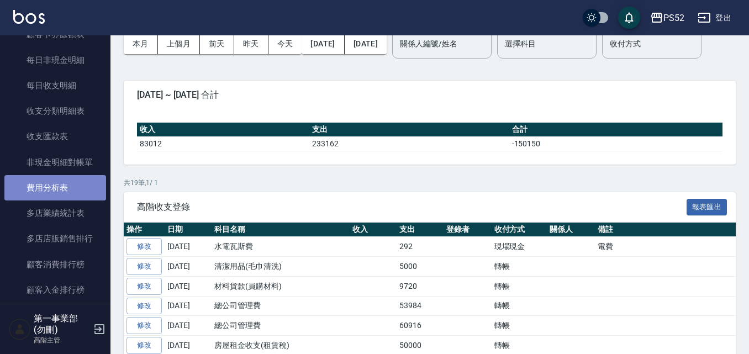
click at [85, 187] on link "費用分析表" at bounding box center [55, 187] width 102 height 25
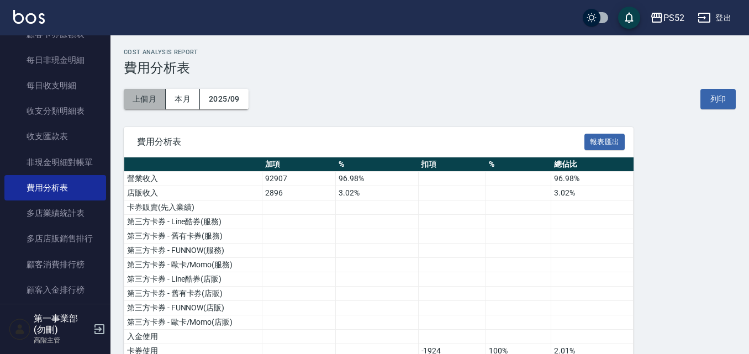
click at [158, 96] on button "上個月" at bounding box center [145, 99] width 42 height 20
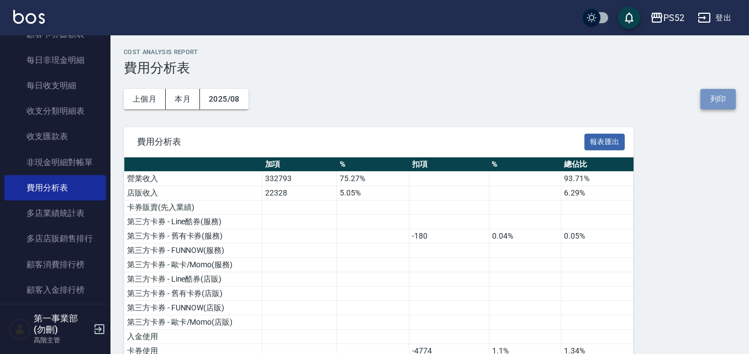
click at [710, 104] on button "列印" at bounding box center [717, 99] width 35 height 20
click at [574, 86] on div "上個月 本月 2025/08 列印" at bounding box center [430, 99] width 612 height 47
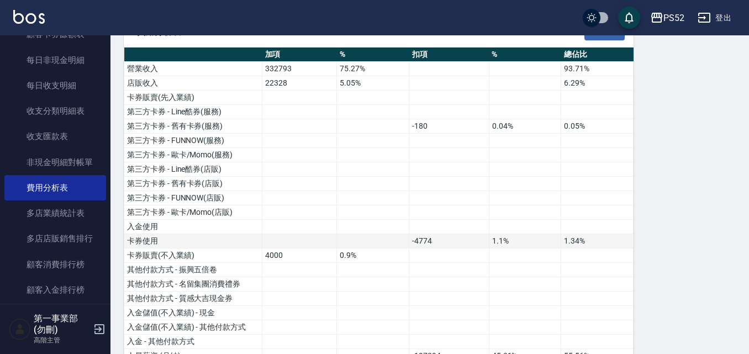
scroll to position [110, 0]
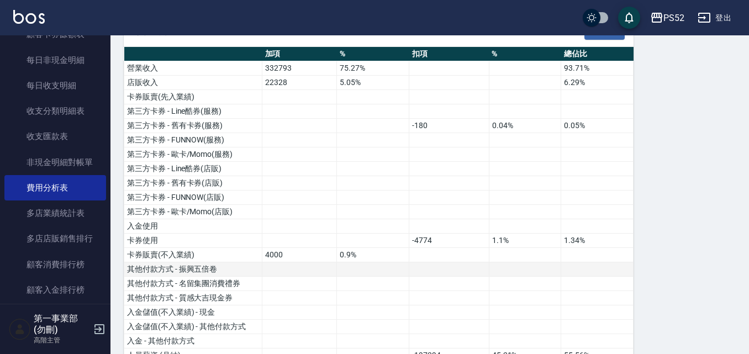
click at [176, 262] on td "其他付款方式 - 振興五倍卷" at bounding box center [193, 269] width 138 height 14
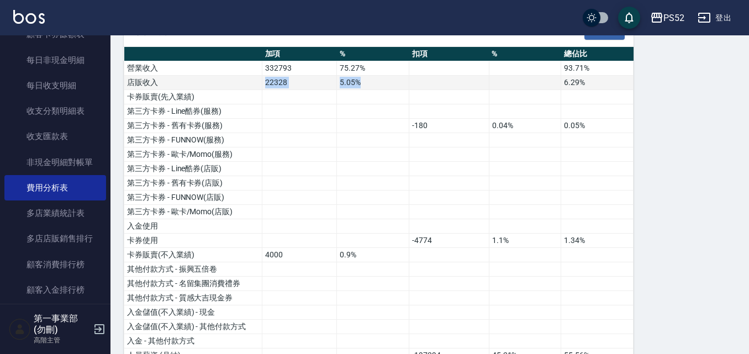
drag, startPoint x: 263, startPoint y: 81, endPoint x: 387, endPoint y: 83, distance: 123.2
click at [387, 82] on tr "店販收入 22328 5.05% 6.29%" at bounding box center [378, 83] width 509 height 14
click at [387, 83] on td "5.05%" at bounding box center [373, 83] width 72 height 14
